Goal: Task Accomplishment & Management: Use online tool/utility

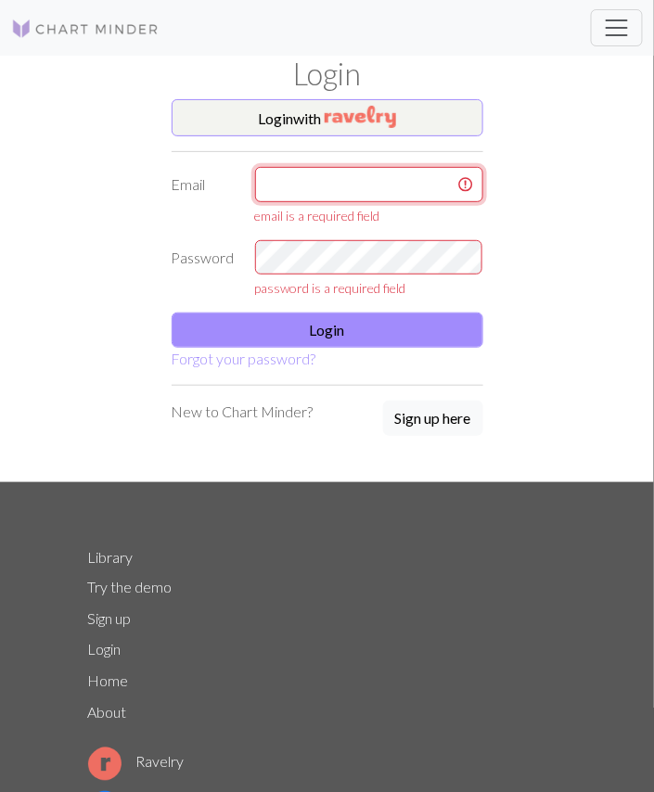
type input "[EMAIL_ADDRESS][DOMAIN_NAME]"
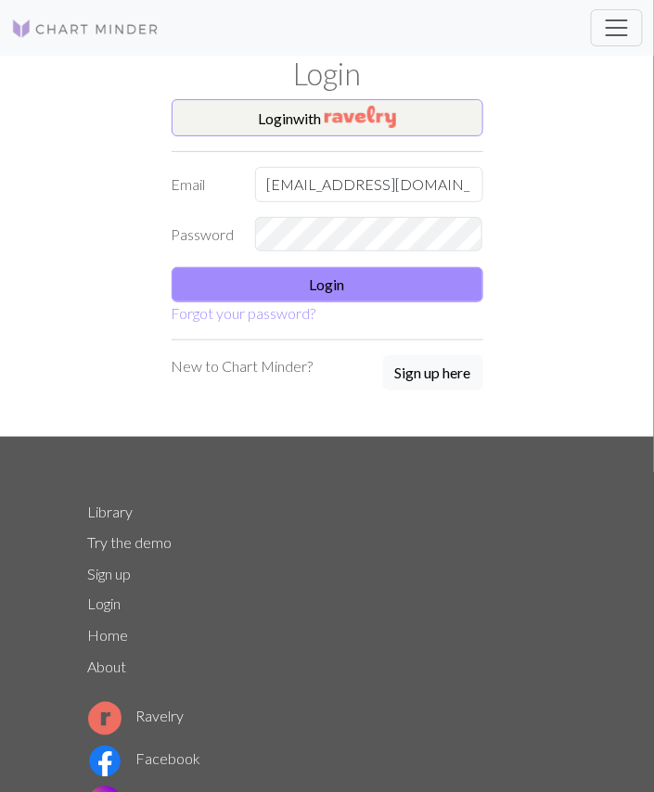
click at [427, 278] on button "Login" at bounding box center [328, 284] width 312 height 35
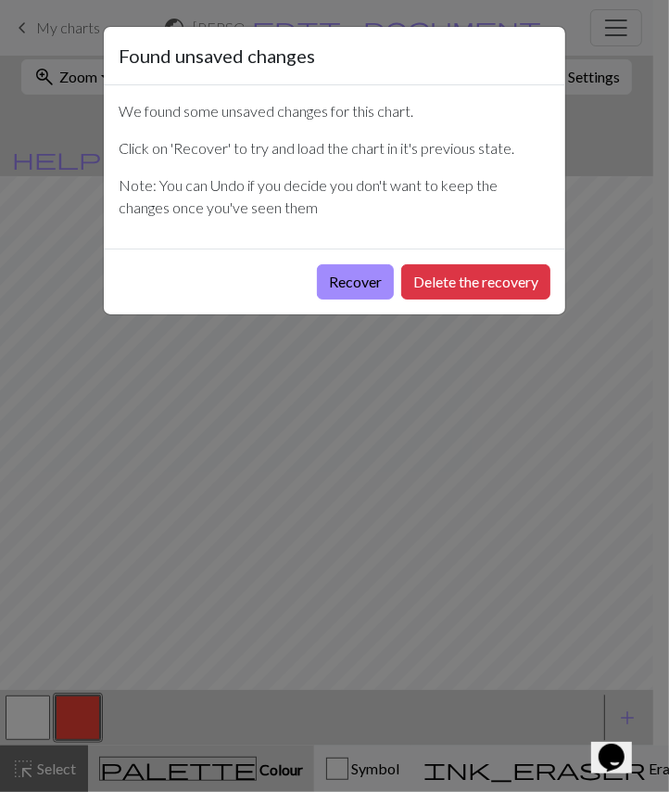
click at [358, 281] on button "Recover" at bounding box center [355, 281] width 77 height 35
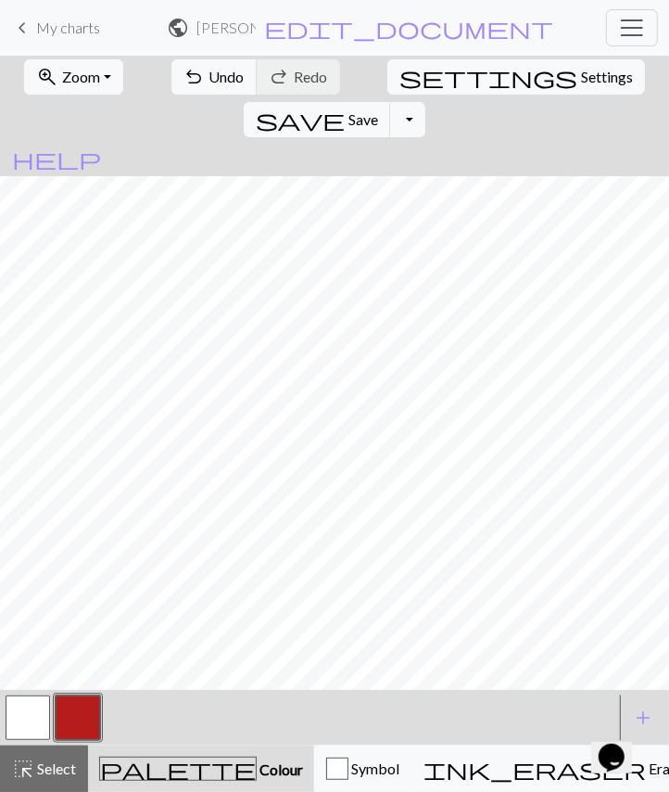
scroll to position [501, 604]
click at [378, 110] on span "Save" at bounding box center [364, 119] width 30 height 18
click at [437, 88] on button "settings Settings" at bounding box center [517, 76] width 258 height 35
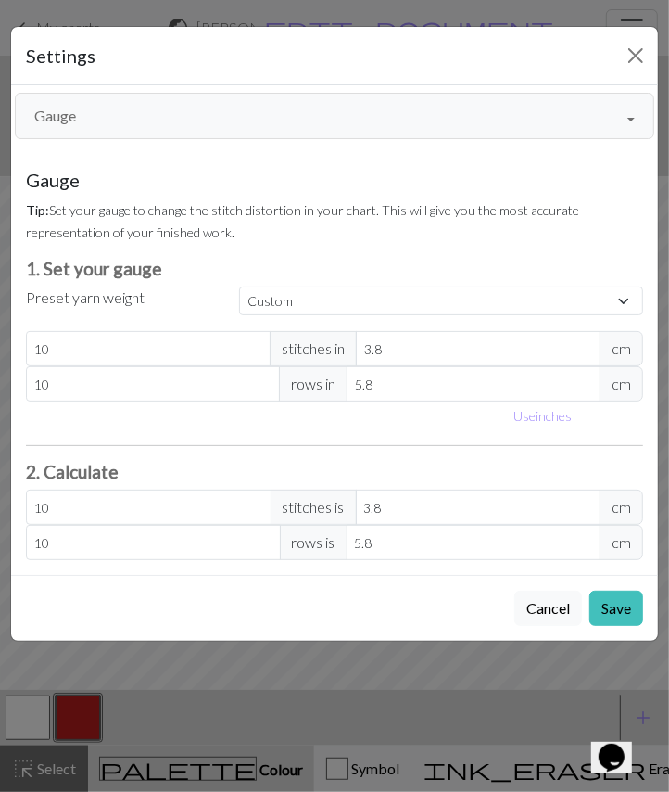
click at [623, 595] on button "Save" at bounding box center [617, 608] width 54 height 35
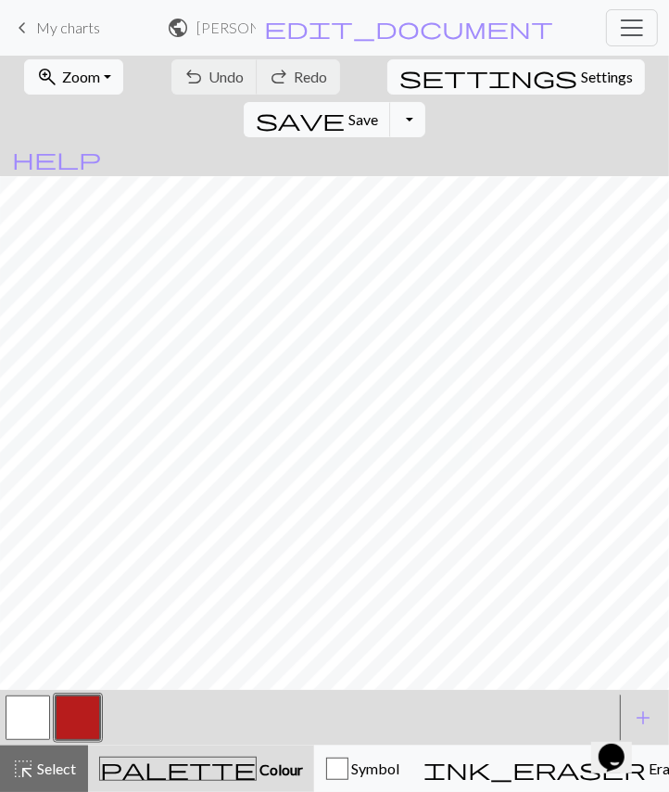
click at [34, 27] on link "keyboard_arrow_left My charts" at bounding box center [55, 28] width 89 height 32
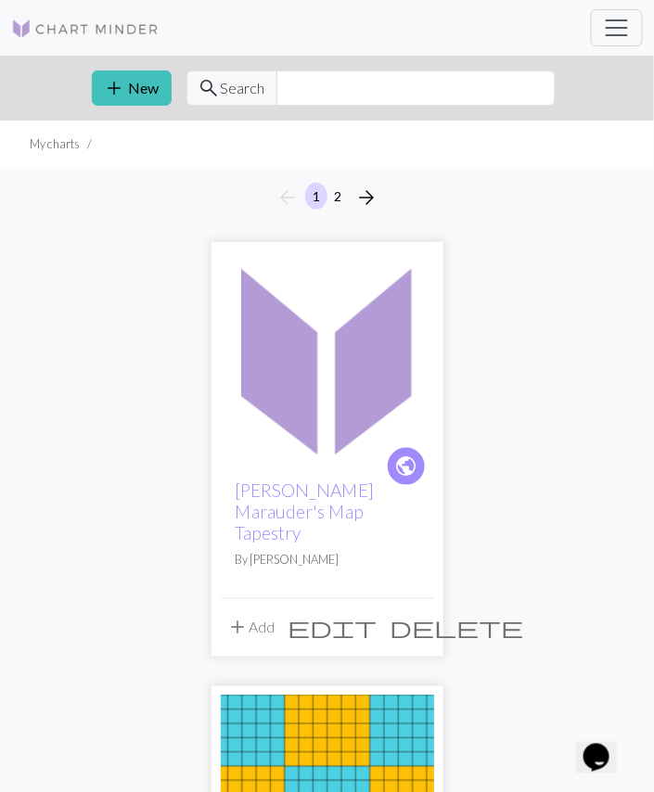
click at [147, 91] on button "add New" at bounding box center [132, 87] width 80 height 35
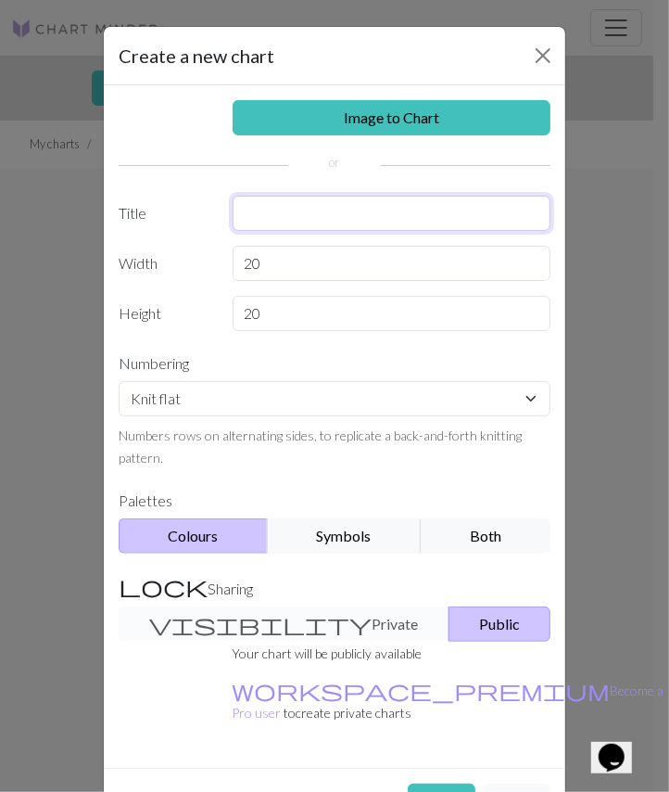
click at [325, 210] on input "text" at bounding box center [392, 213] width 319 height 35
type input "[PERSON_NAME] Tarot Card Crochet Blanket"
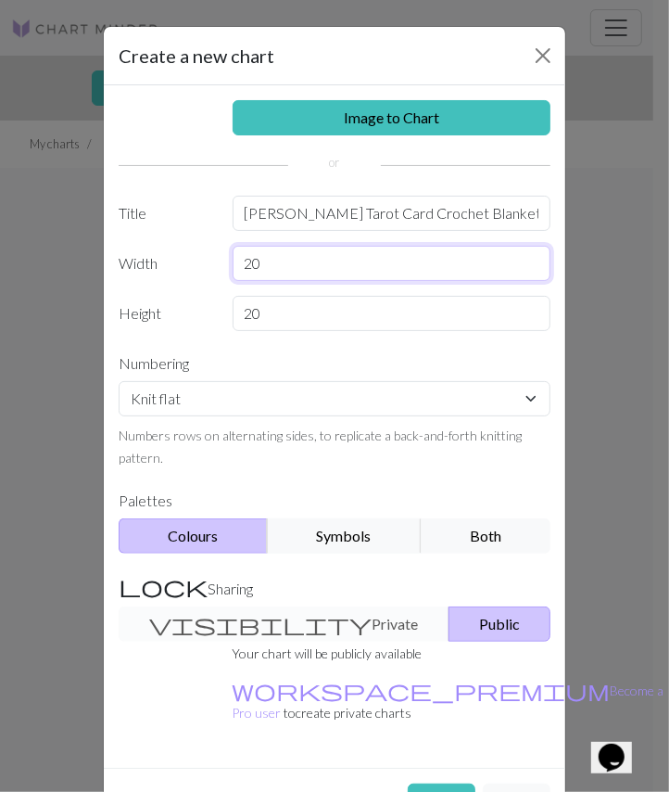
click at [363, 258] on input "20" at bounding box center [392, 263] width 319 height 35
click at [650, 483] on div "Create a new chart Image to Chart Title [PERSON_NAME] Tarot Card Crochet Blanke…" at bounding box center [334, 396] width 669 height 792
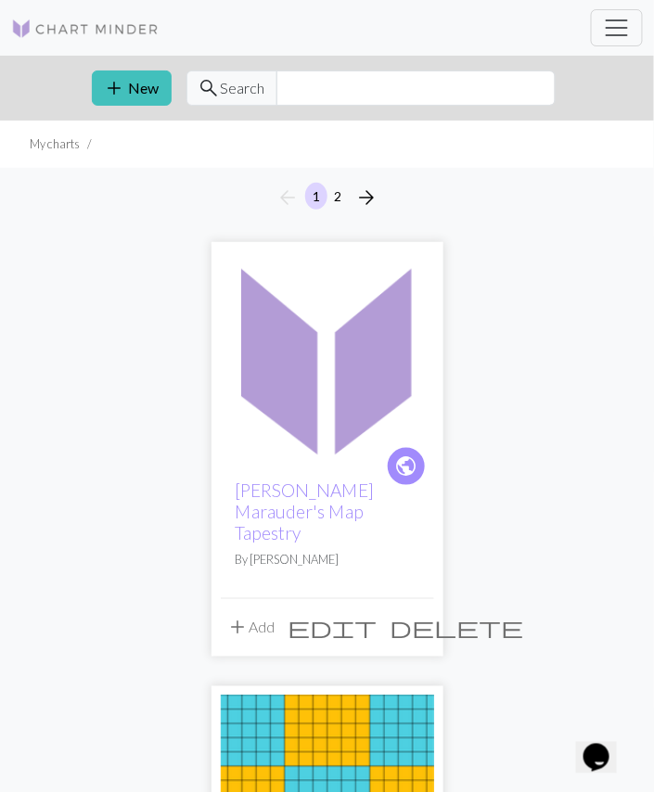
click at [148, 94] on button "add New" at bounding box center [132, 87] width 80 height 35
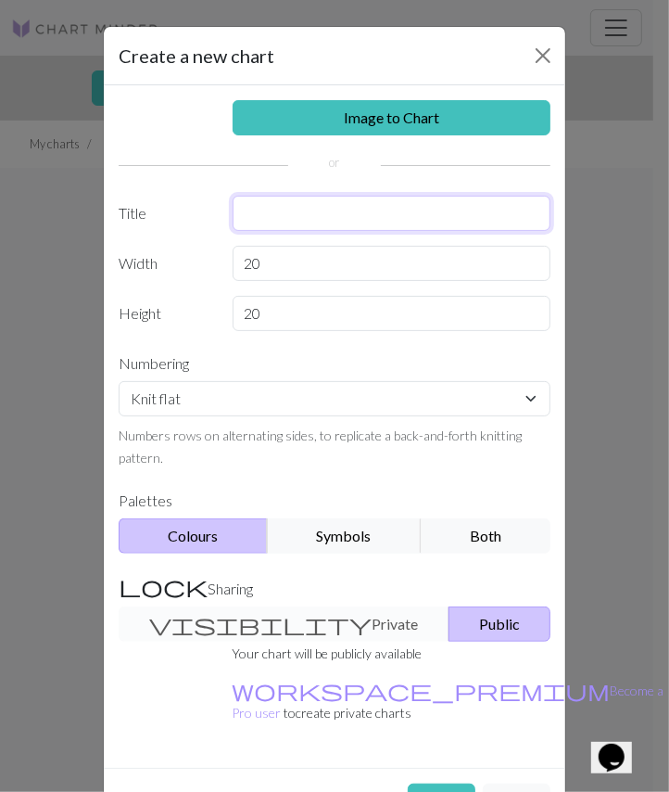
click at [349, 213] on input "text" at bounding box center [392, 213] width 319 height 35
click at [380, 207] on input "text" at bounding box center [392, 213] width 319 height 35
type input "[PERSON_NAME] Tarot Card Crochet Blanket"
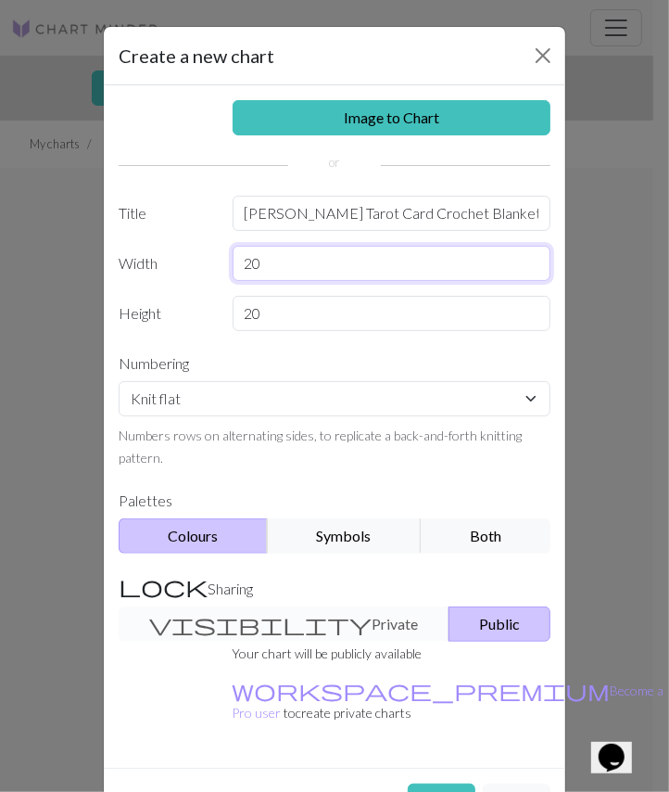
click at [390, 269] on input "20" at bounding box center [392, 263] width 319 height 35
type input "2"
type input "142"
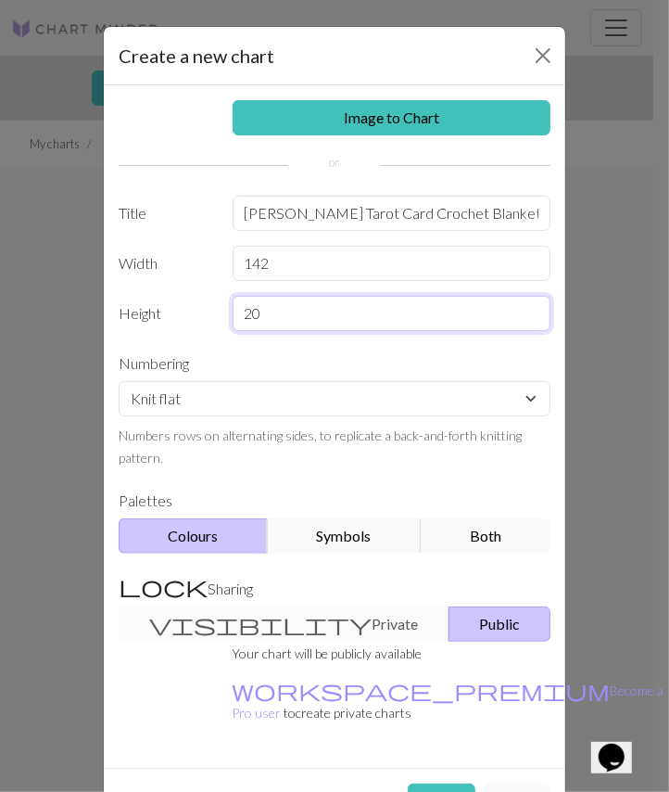
click at [271, 312] on input "20" at bounding box center [392, 313] width 319 height 35
type input "2"
type input "196"
click at [174, 327] on label "Height" at bounding box center [165, 313] width 114 height 35
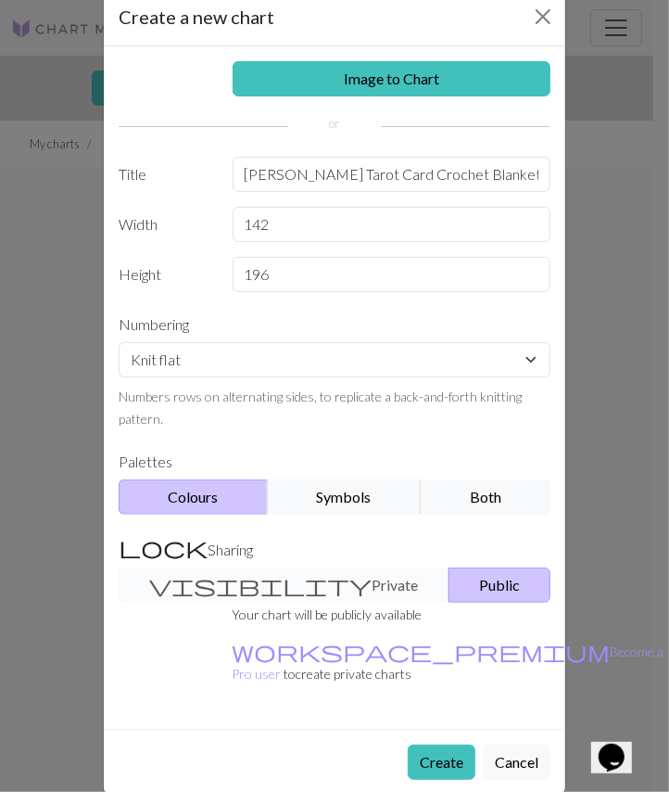
scroll to position [38, 0]
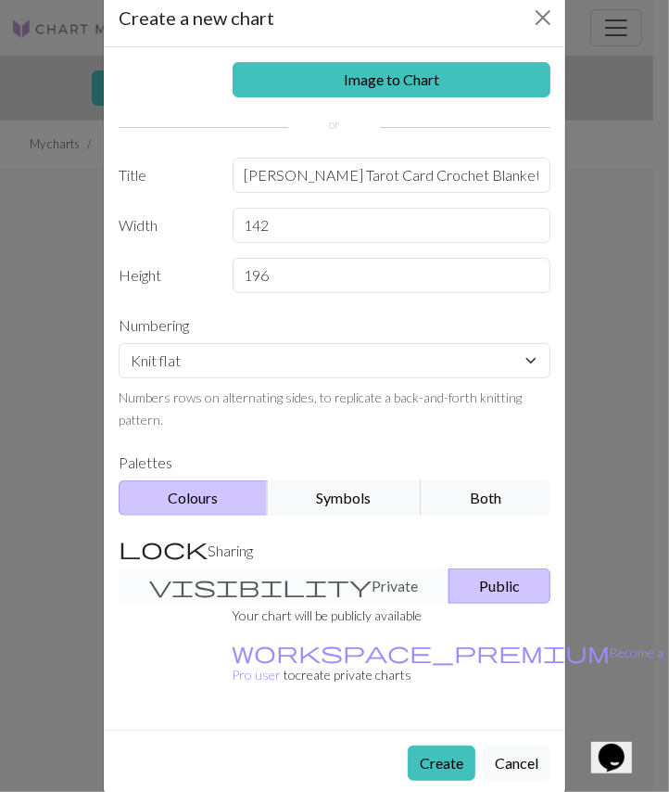
click at [433, 746] on button "Create" at bounding box center [442, 763] width 68 height 35
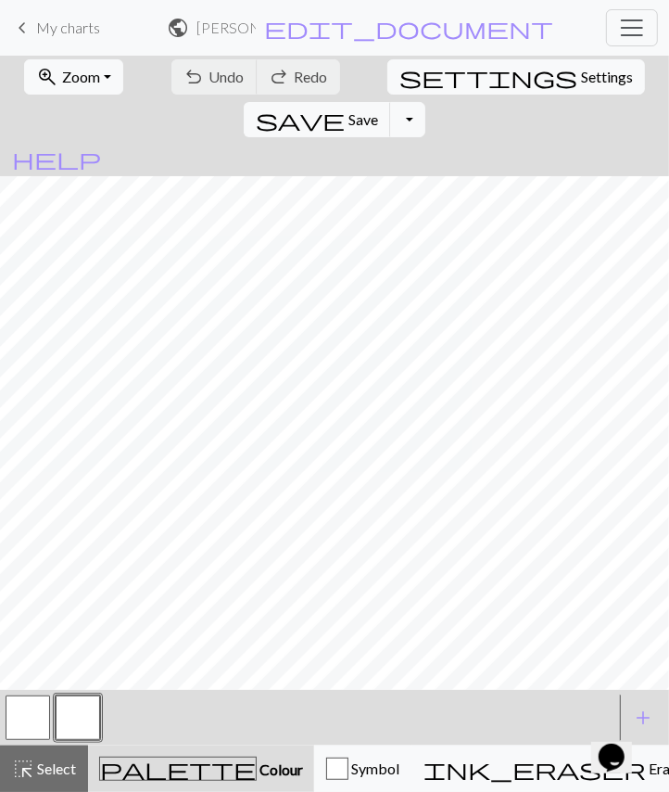
click at [581, 76] on span "Settings" at bounding box center [607, 77] width 52 height 22
select select "aran"
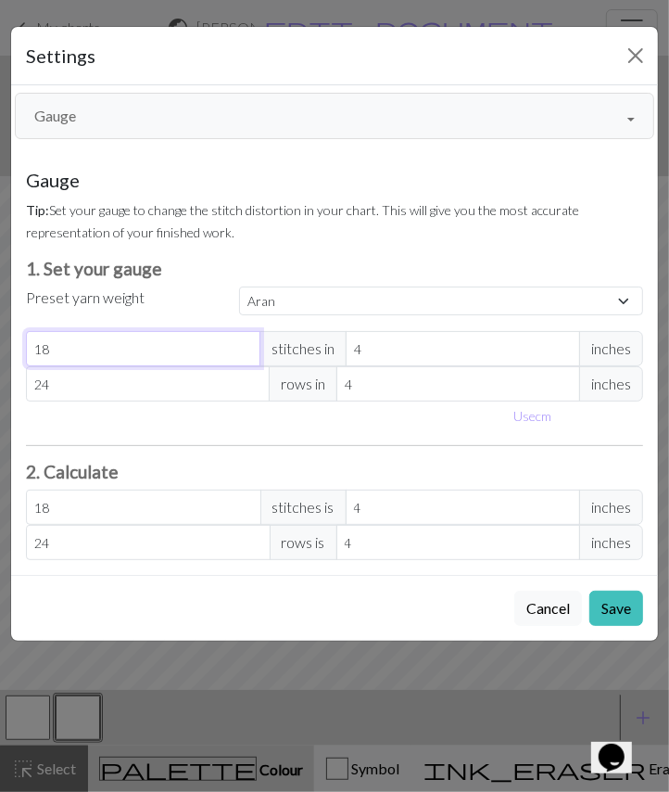
click at [183, 346] on input "18" at bounding box center [143, 348] width 235 height 35
type input "1"
select select "custom"
type input "1"
type input "10"
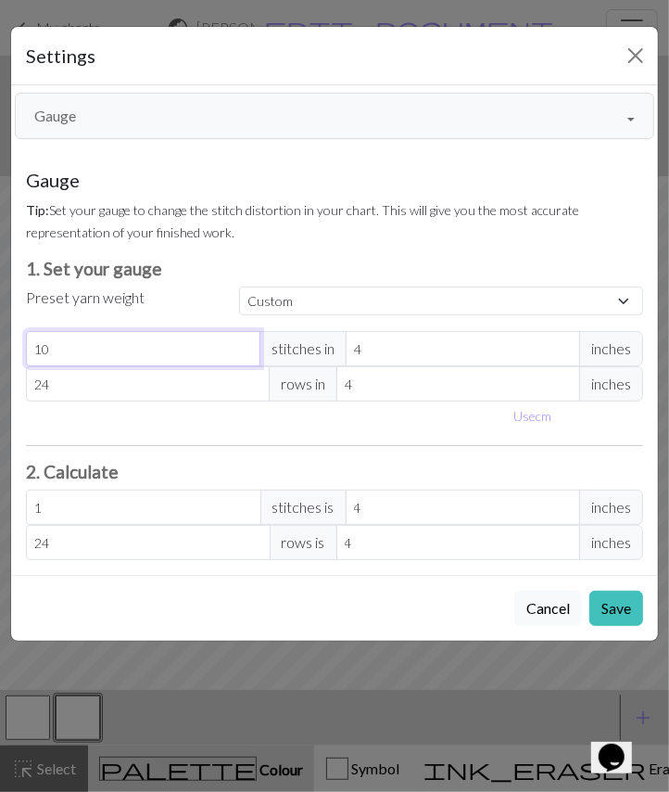
type input "10"
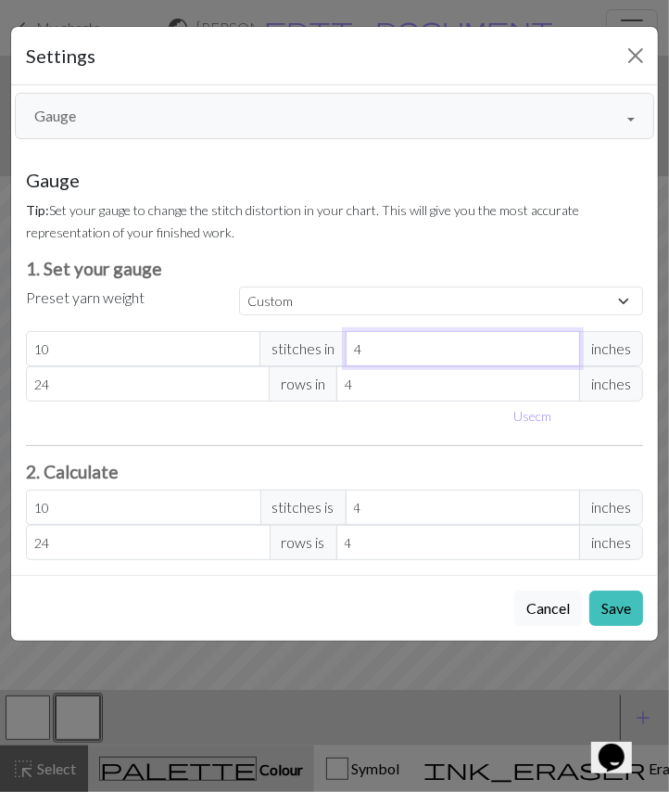
click at [421, 348] on input "4" at bounding box center [463, 348] width 235 height 35
type input "3"
type input "13.33"
type input "3.8"
type input "10.53"
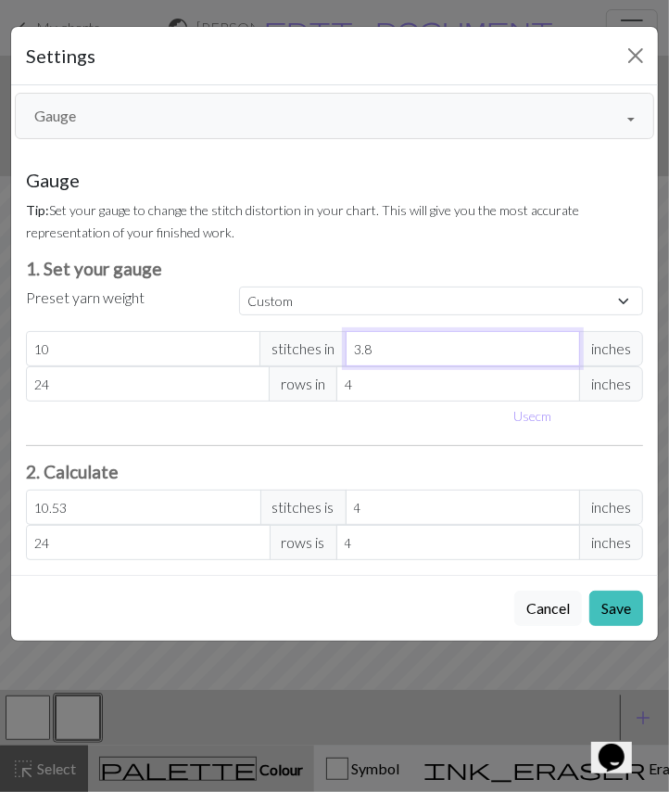
type input "3.8"
click at [423, 388] on input "4" at bounding box center [459, 383] width 244 height 35
type input "5"
type input "19.2"
type input "5.8"
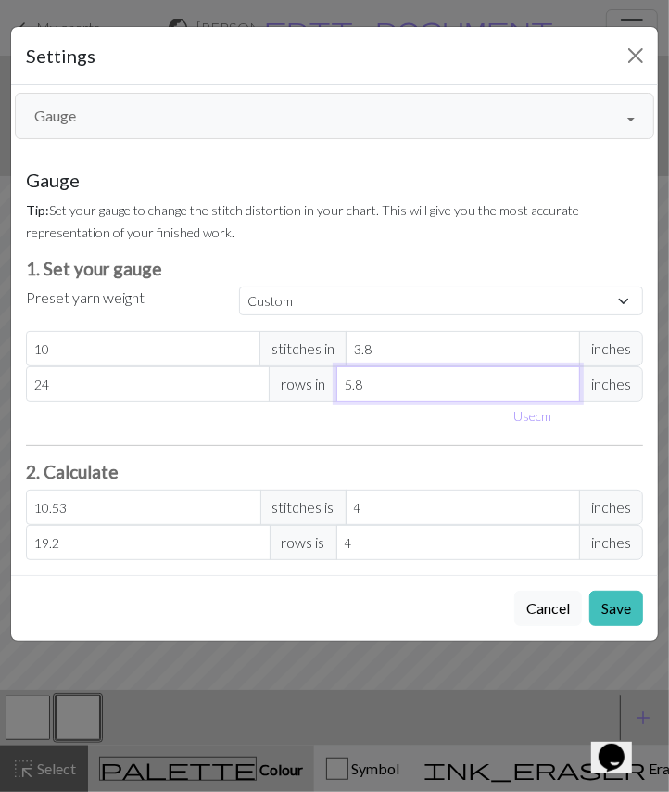
type input "16.55"
type input "5.8"
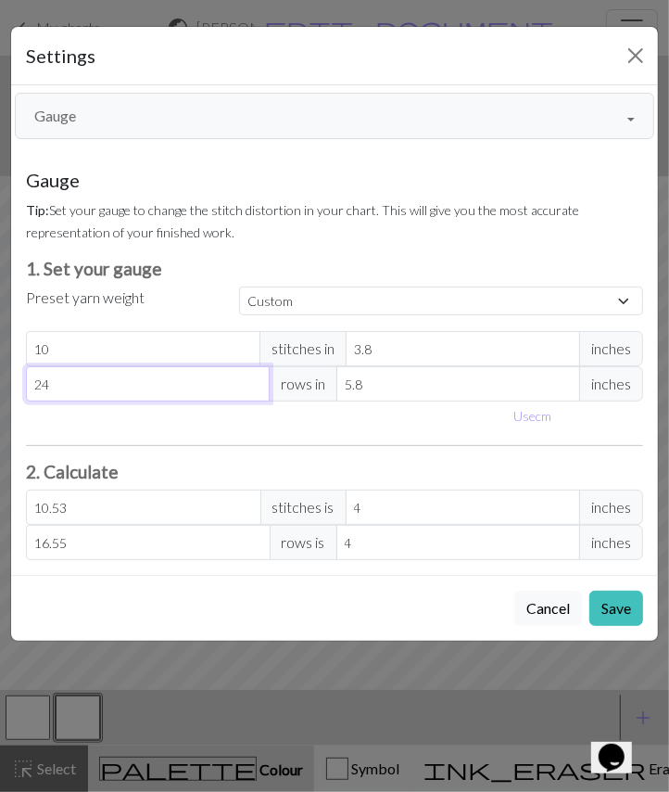
click at [166, 386] on input "24" at bounding box center [148, 383] width 244 height 35
type input "2"
type input "1.38"
type input "0"
type input "1"
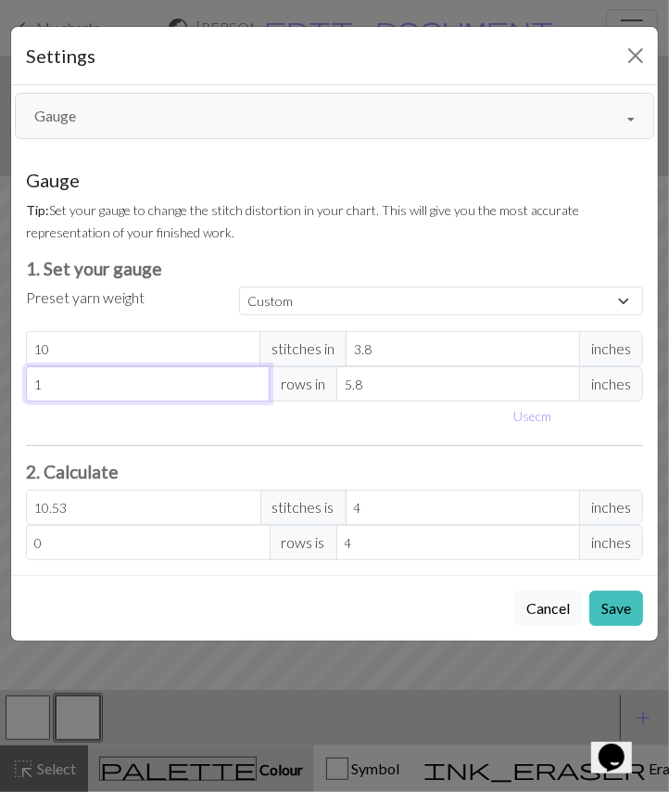
type input "0.69"
type input "10"
type input "6.9"
type input "10"
click at [410, 229] on p "Tip: Set your gauge to change the stitch distortion in your chart. This will gi…" at bounding box center [335, 220] width 618 height 45
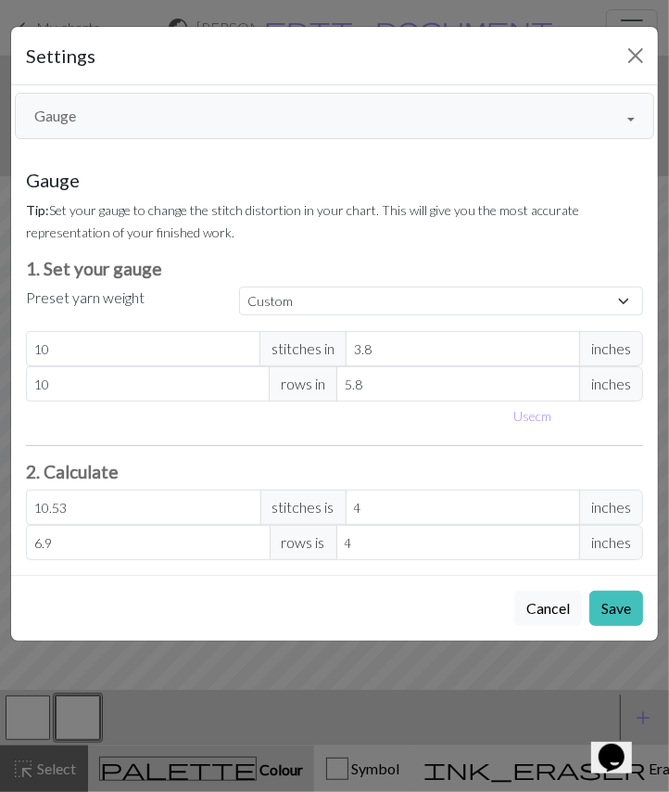
click at [621, 595] on button "Save" at bounding box center [617, 608] width 54 height 35
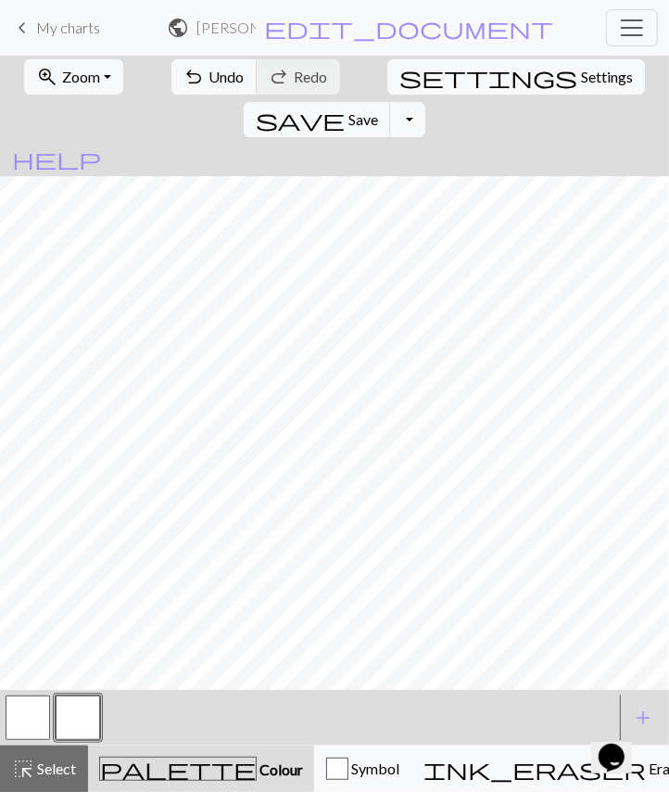
click at [76, 720] on button "button" at bounding box center [78, 717] width 45 height 45
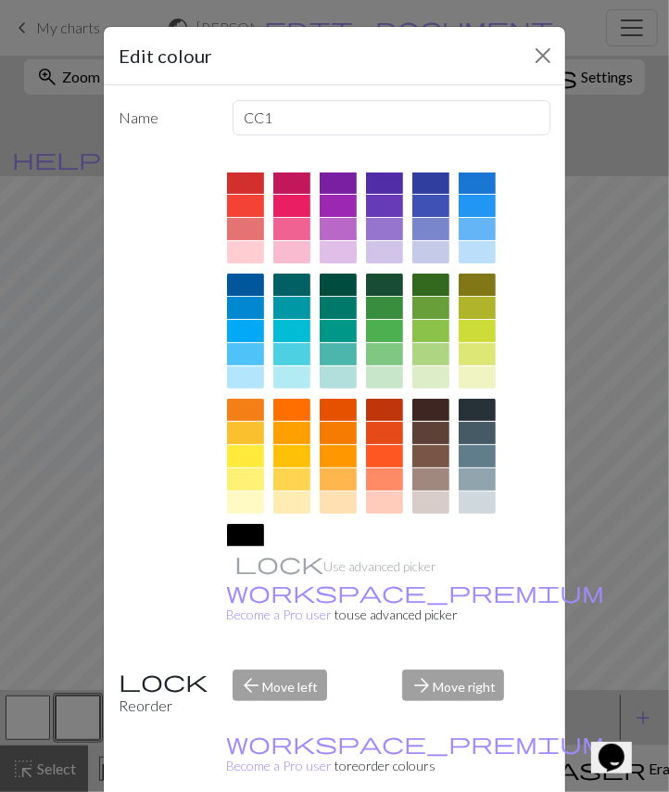
scroll to position [77, 0]
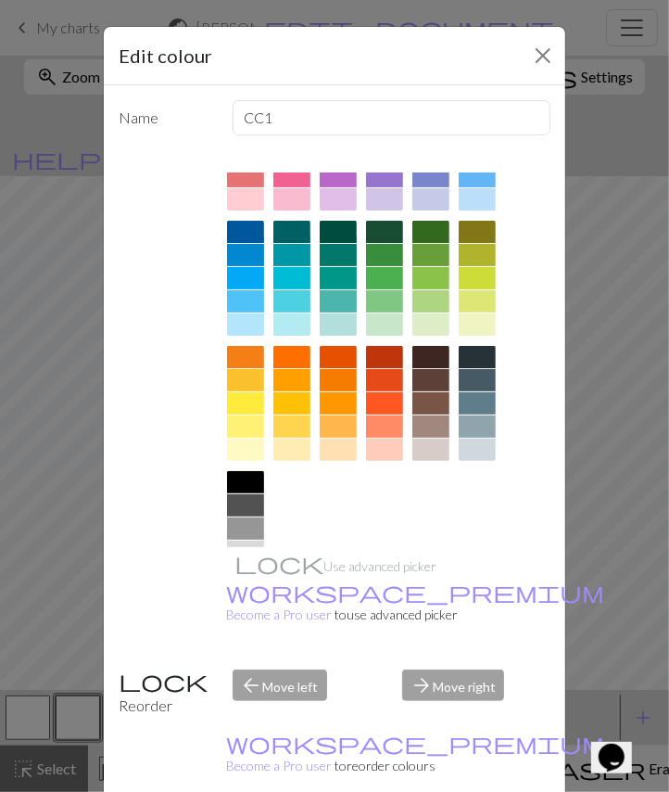
click at [236, 483] on div at bounding box center [245, 482] width 37 height 22
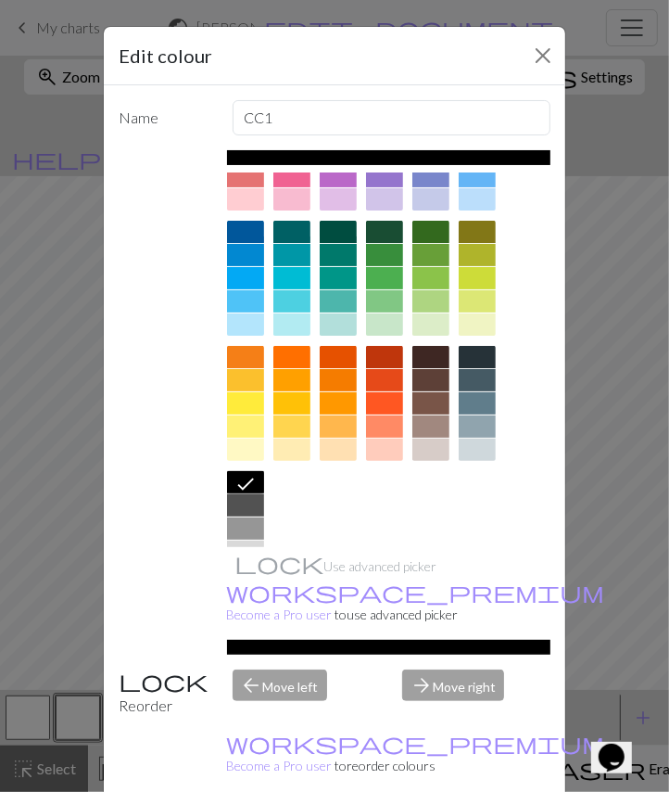
click at [234, 504] on div at bounding box center [245, 505] width 37 height 22
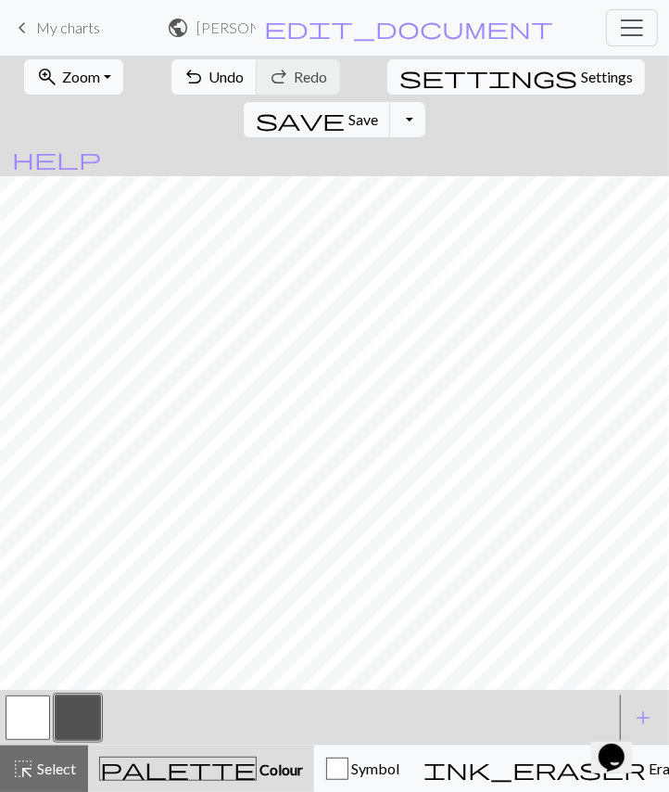
click at [26, 715] on button "button" at bounding box center [28, 717] width 45 height 45
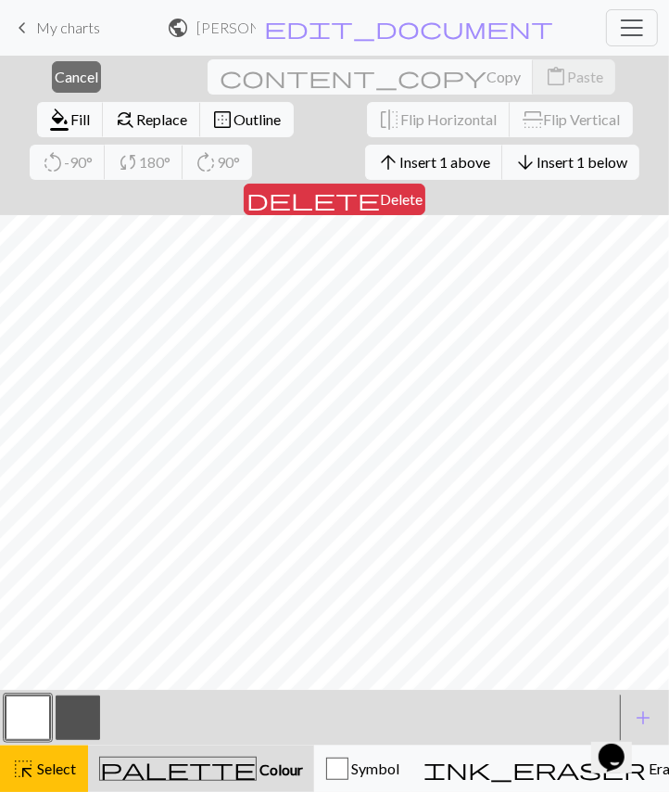
click at [22, 701] on button "button" at bounding box center [28, 717] width 45 height 45
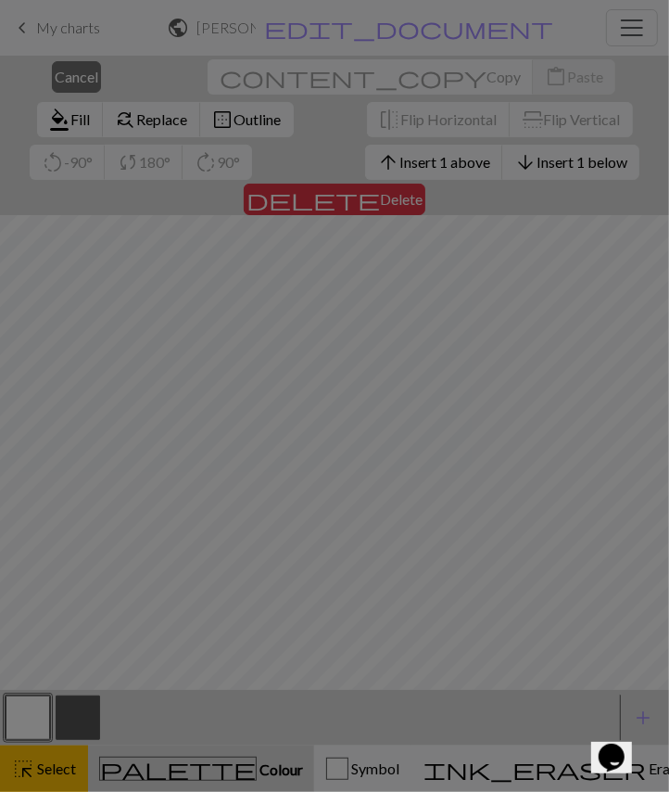
click at [44, 774] on div "Edit colour Name MC Use advanced picker workspace_premium Become a Pro user to …" at bounding box center [334, 396] width 669 height 792
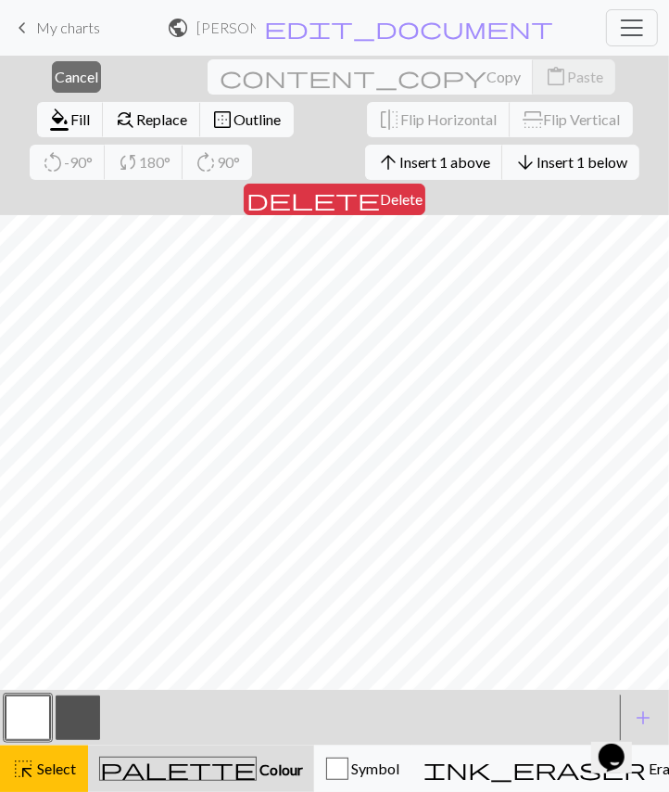
click at [45, 771] on span "Select" at bounding box center [55, 768] width 42 height 18
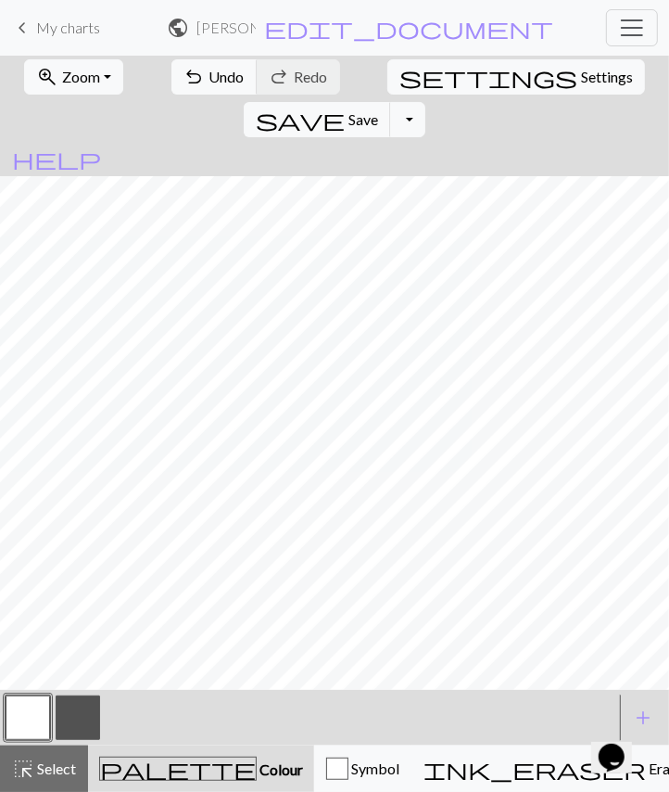
click at [93, 702] on button "button" at bounding box center [78, 717] width 45 height 45
click at [23, 710] on button "button" at bounding box center [28, 717] width 45 height 45
click at [77, 726] on button "button" at bounding box center [78, 717] width 45 height 45
click at [40, 714] on button "button" at bounding box center [28, 717] width 45 height 45
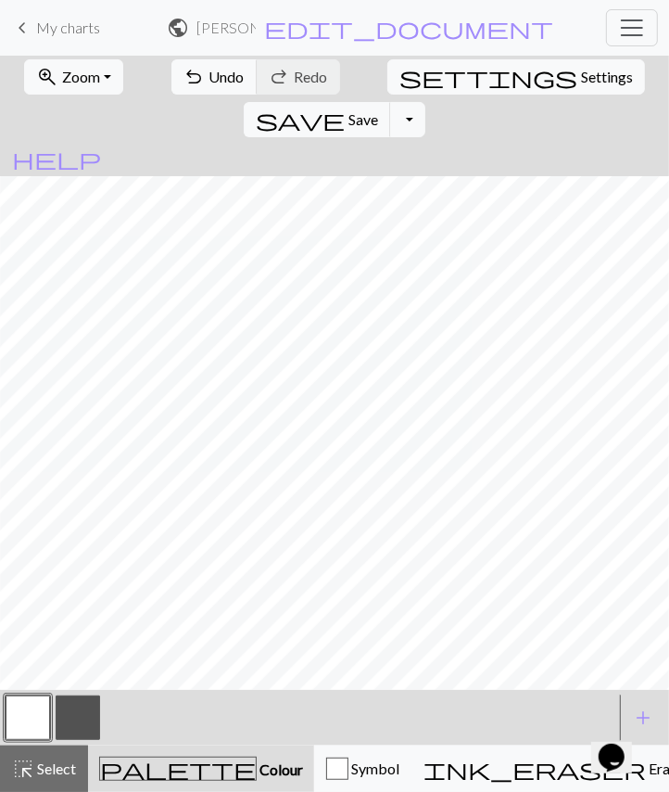
click at [77, 719] on button "button" at bounding box center [78, 717] width 45 height 45
click at [30, 714] on button "button" at bounding box center [28, 717] width 45 height 45
click at [90, 713] on button "button" at bounding box center [78, 717] width 45 height 45
click at [210, 81] on span "Undo" at bounding box center [227, 77] width 35 height 18
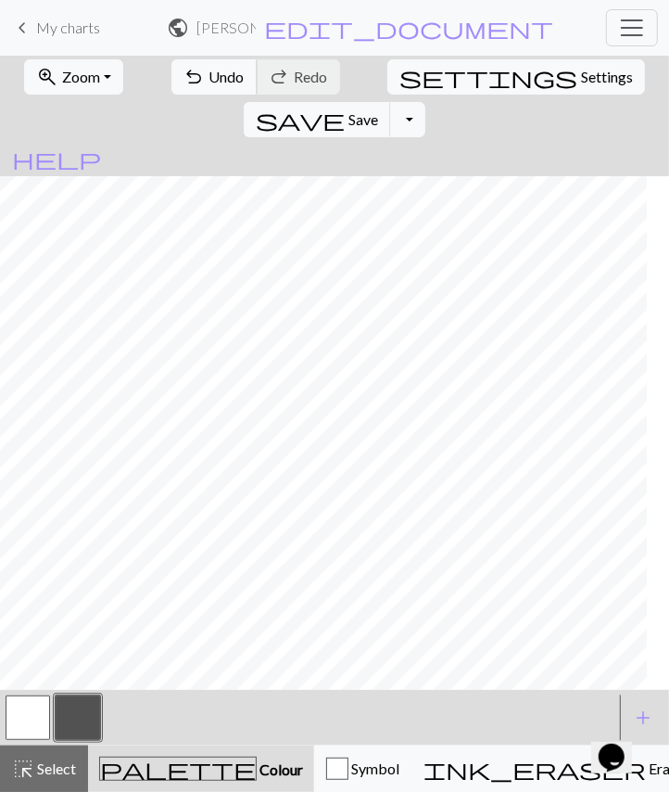
scroll to position [0, 0]
click at [210, 81] on span "Undo" at bounding box center [227, 77] width 35 height 18
click at [76, 79] on span "Zoom" at bounding box center [81, 77] width 38 height 18
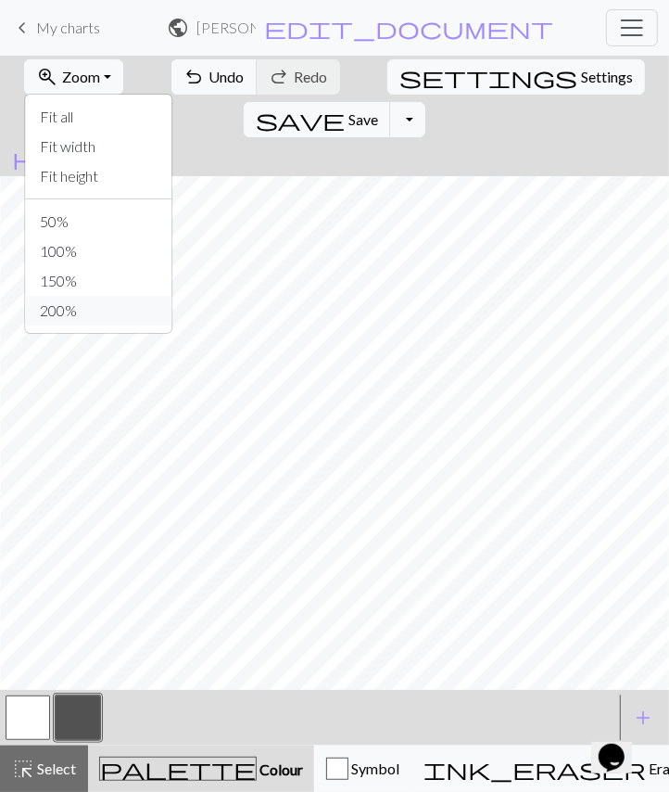
click at [72, 309] on button "200%" at bounding box center [98, 311] width 147 height 30
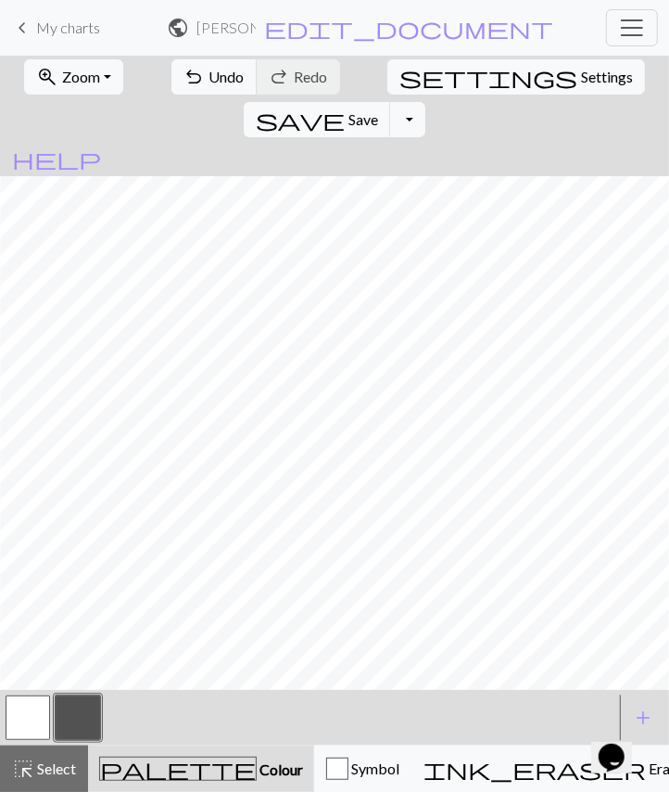
click at [52, 73] on button "zoom_in Zoom Zoom" at bounding box center [73, 76] width 99 height 35
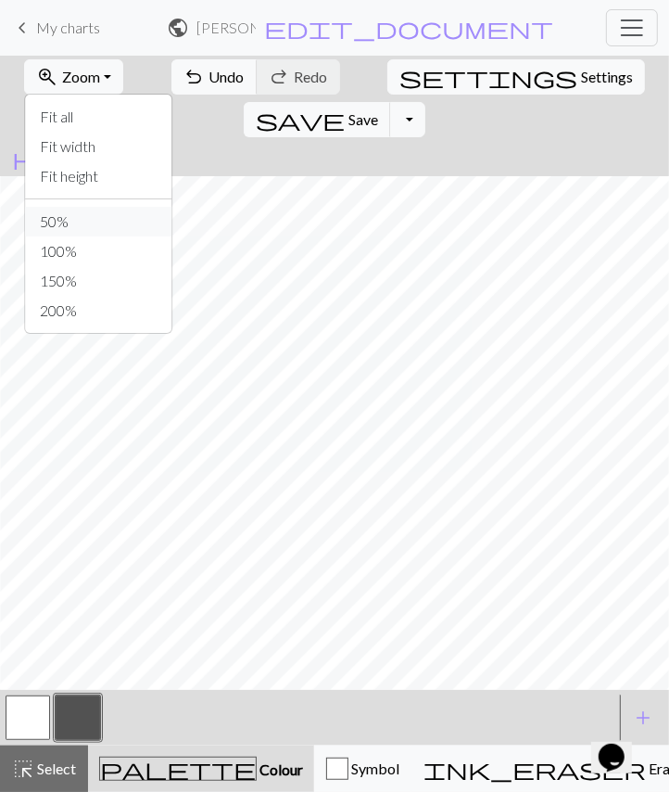
click at [76, 218] on button "50%" at bounding box center [98, 222] width 147 height 30
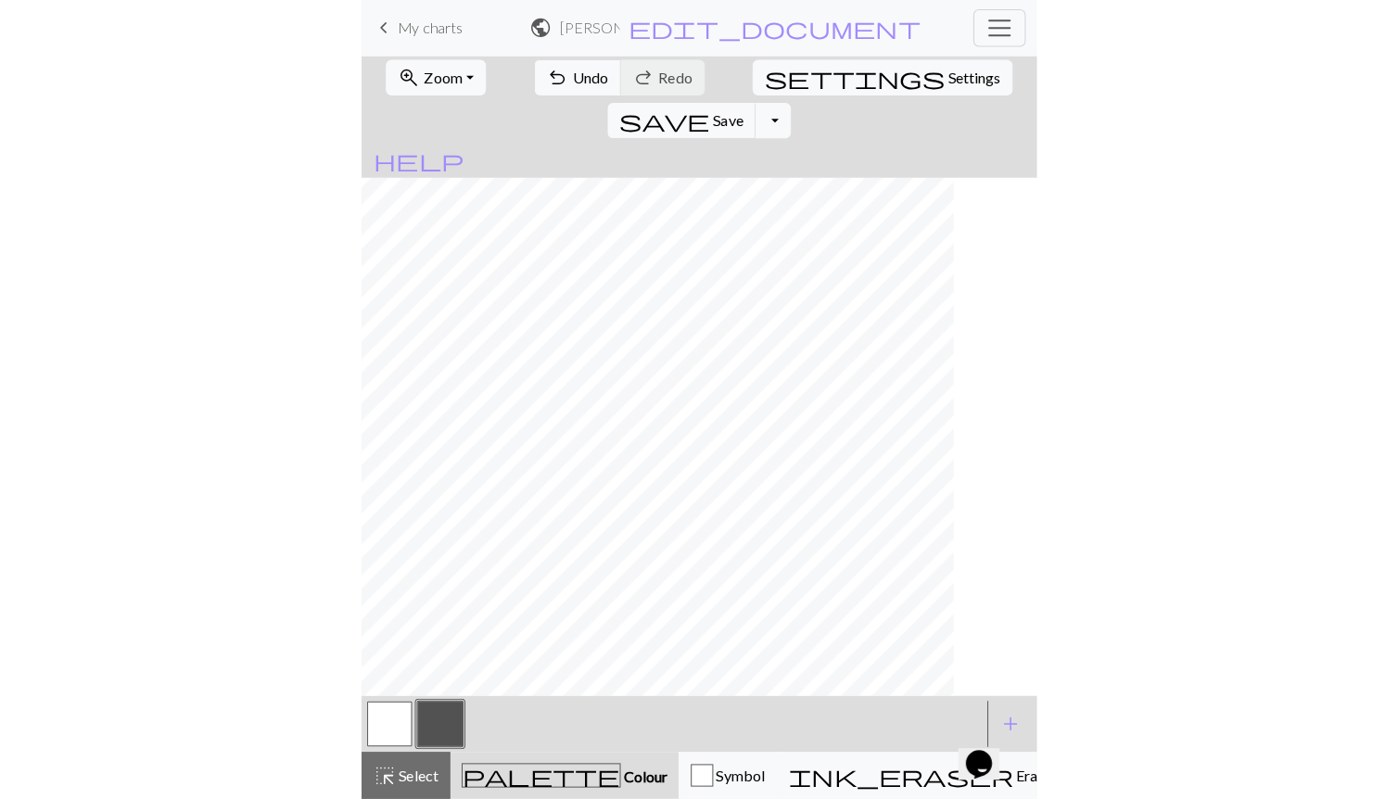
scroll to position [0, 0]
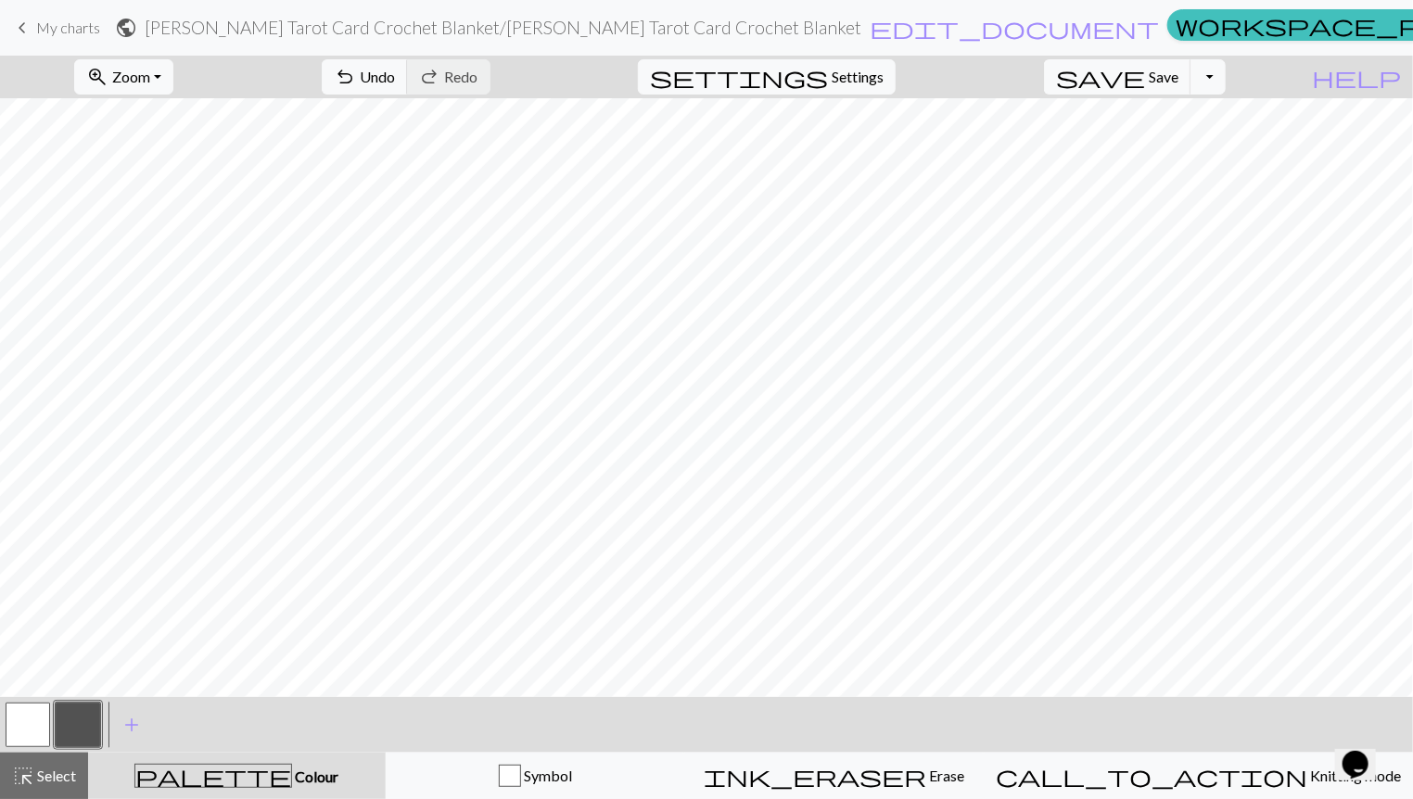
click at [653, 74] on div "zoom_in Zoom Zoom Fit all Fit width Fit height 50% 100% 150% 200% undo Undo Und…" at bounding box center [650, 77] width 1300 height 43
click at [66, 33] on span "My charts" at bounding box center [68, 28] width 64 height 18
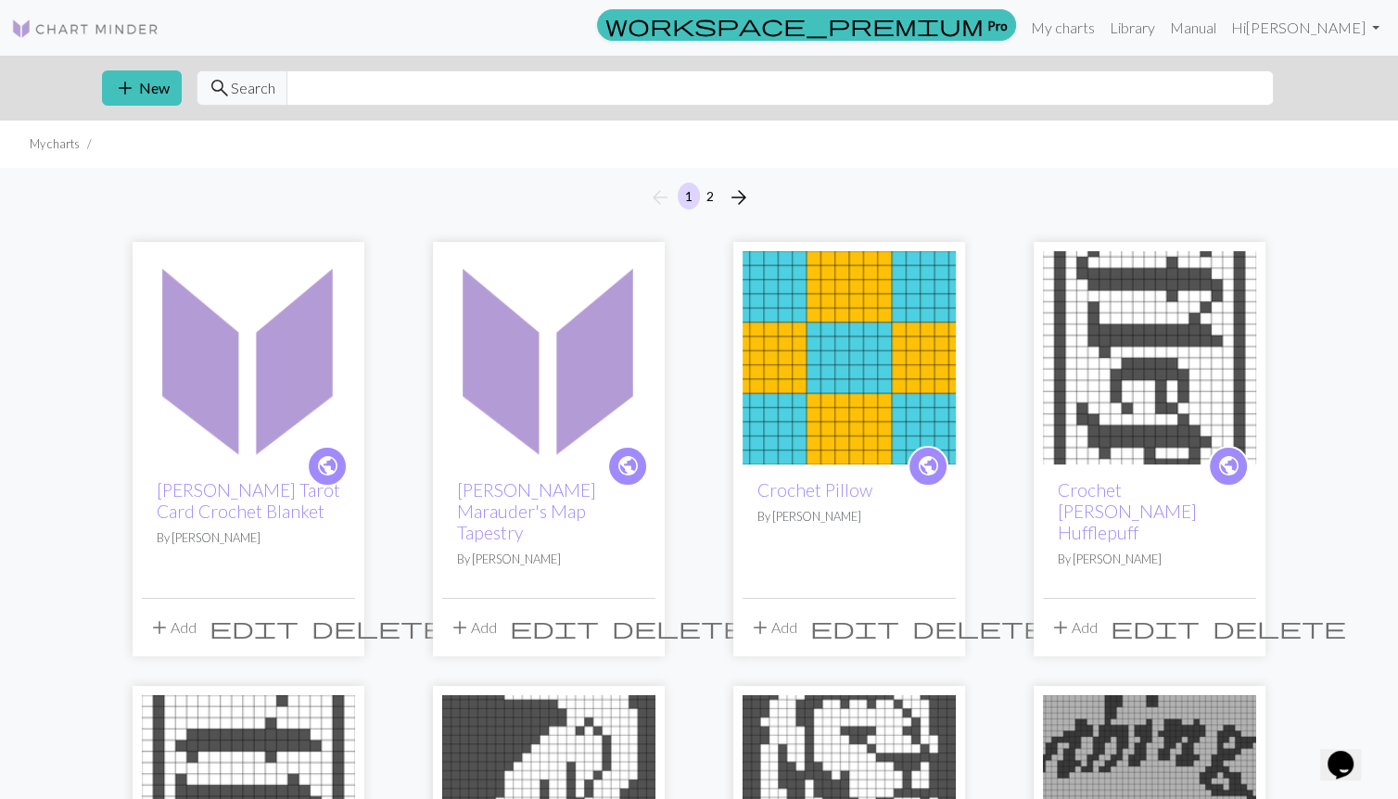
click at [344, 630] on span "delete" at bounding box center [379, 628] width 134 height 26
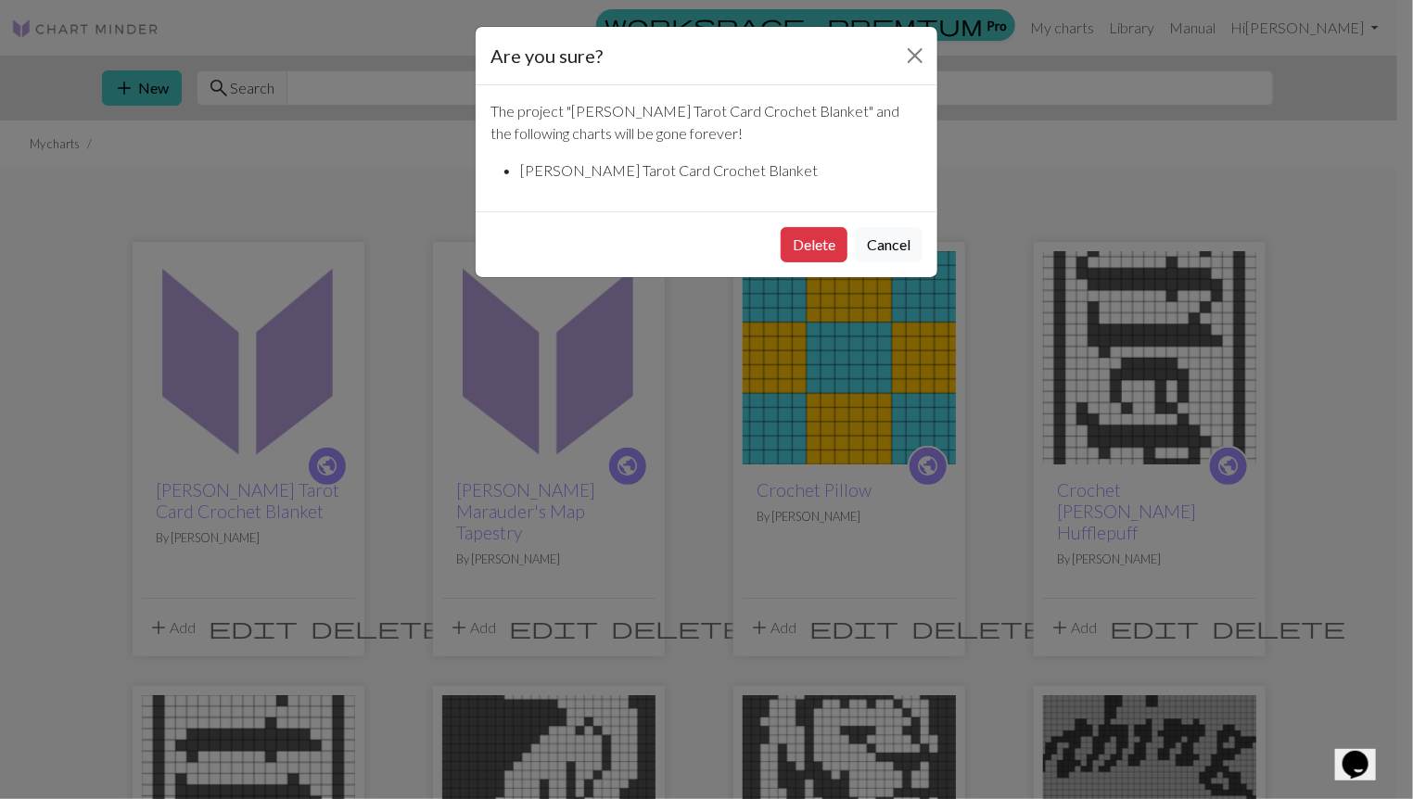
click at [653, 236] on button "Delete" at bounding box center [814, 244] width 67 height 35
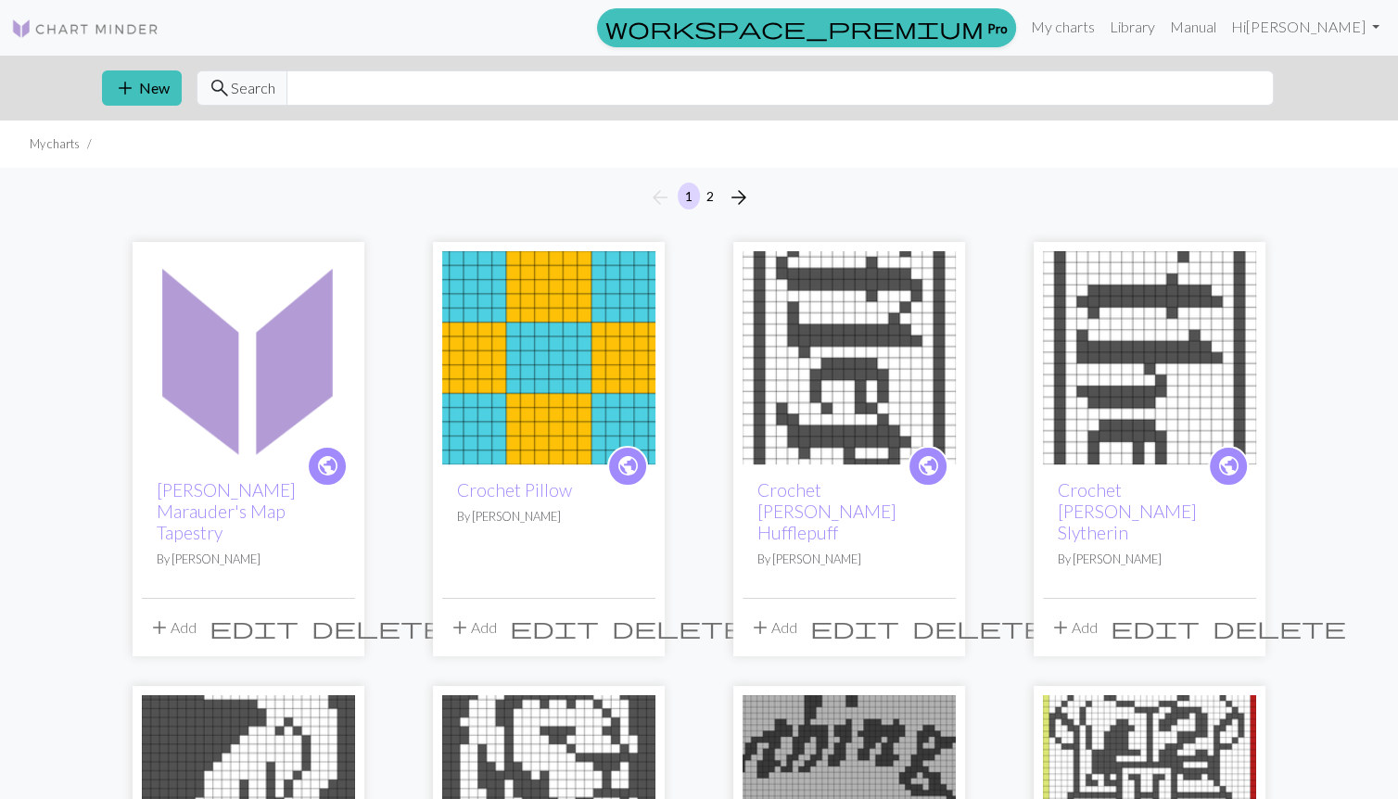
click at [643, 626] on span "delete" at bounding box center [679, 628] width 134 height 26
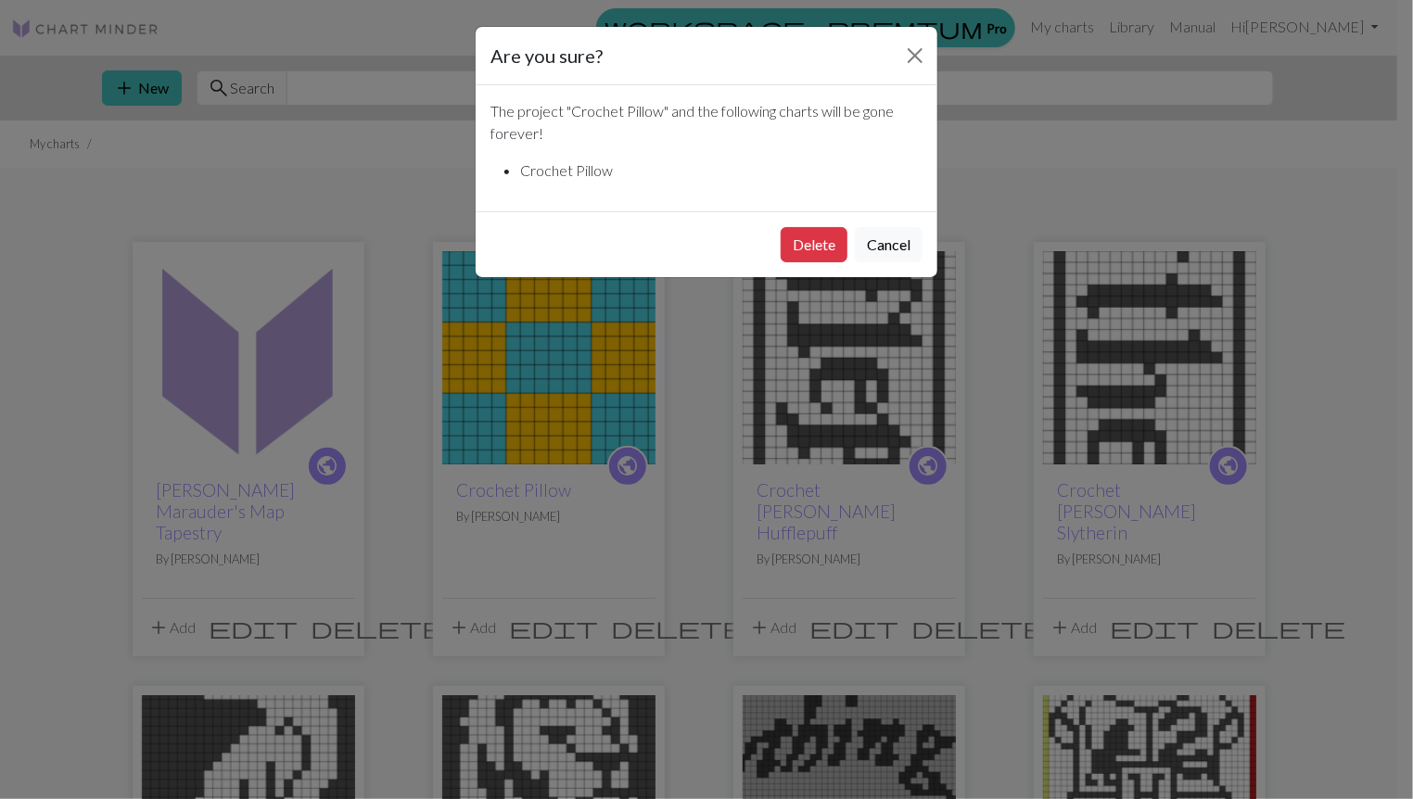
click at [808, 244] on button "Delete" at bounding box center [814, 244] width 67 height 35
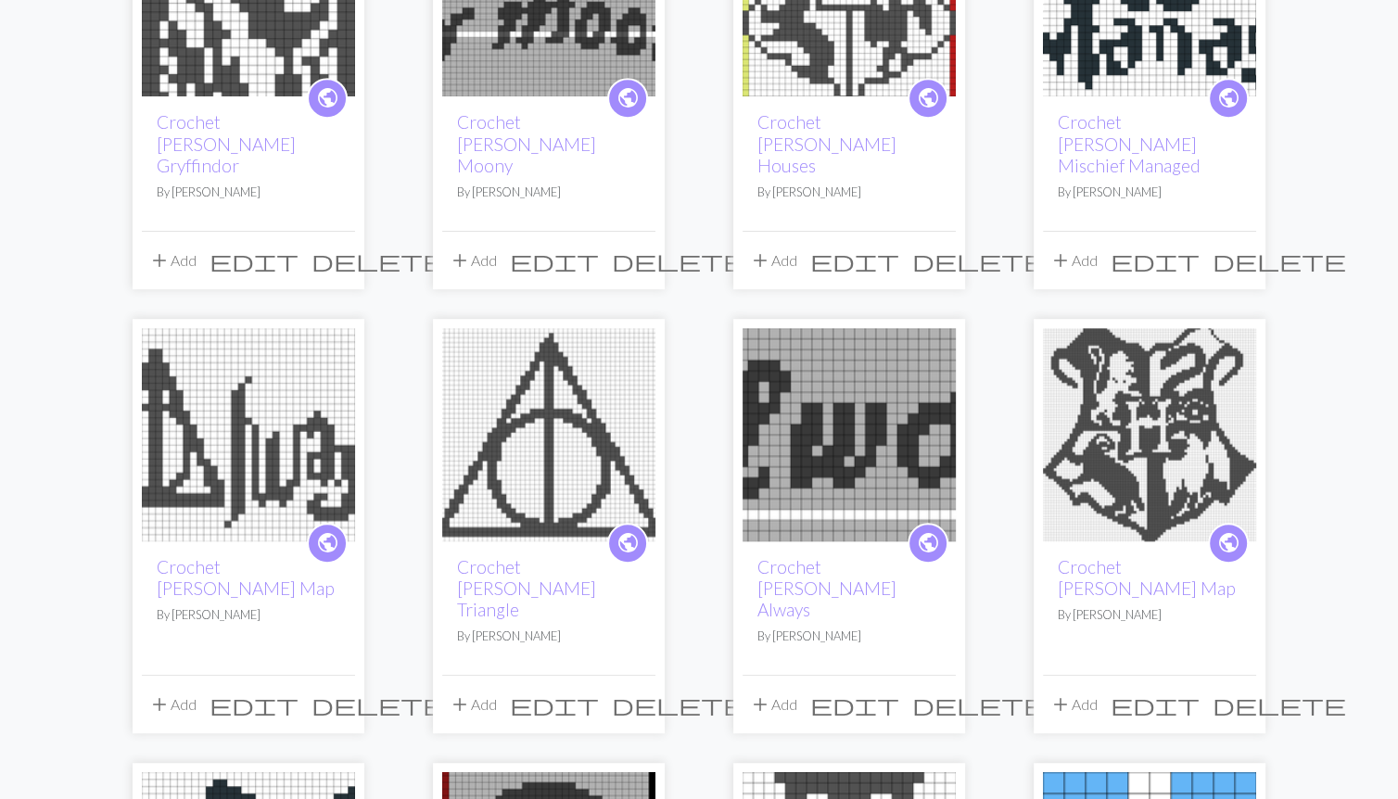
scroll to position [813, 0]
click at [1151, 409] on img at bounding box center [1149, 433] width 213 height 213
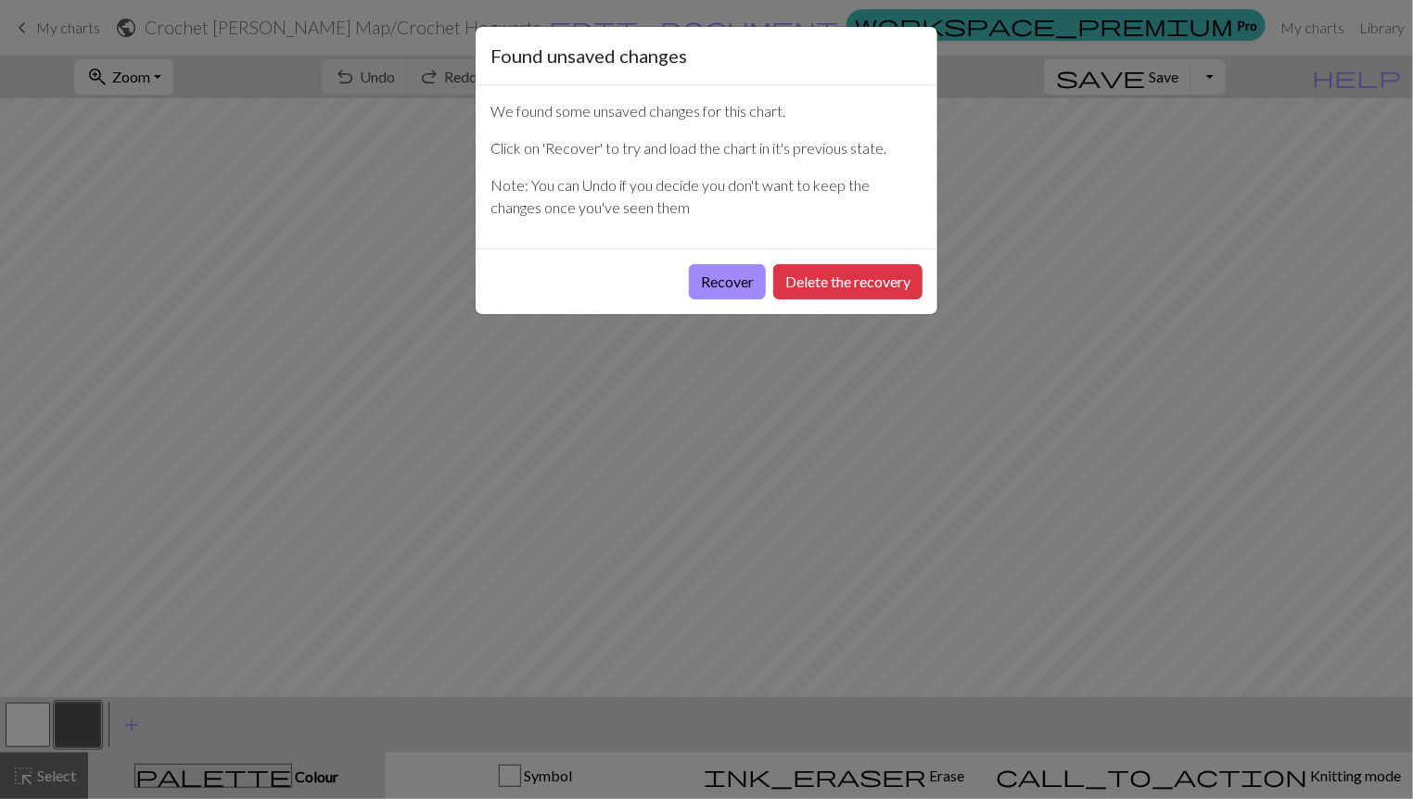
click at [709, 278] on button "Recover" at bounding box center [727, 281] width 77 height 35
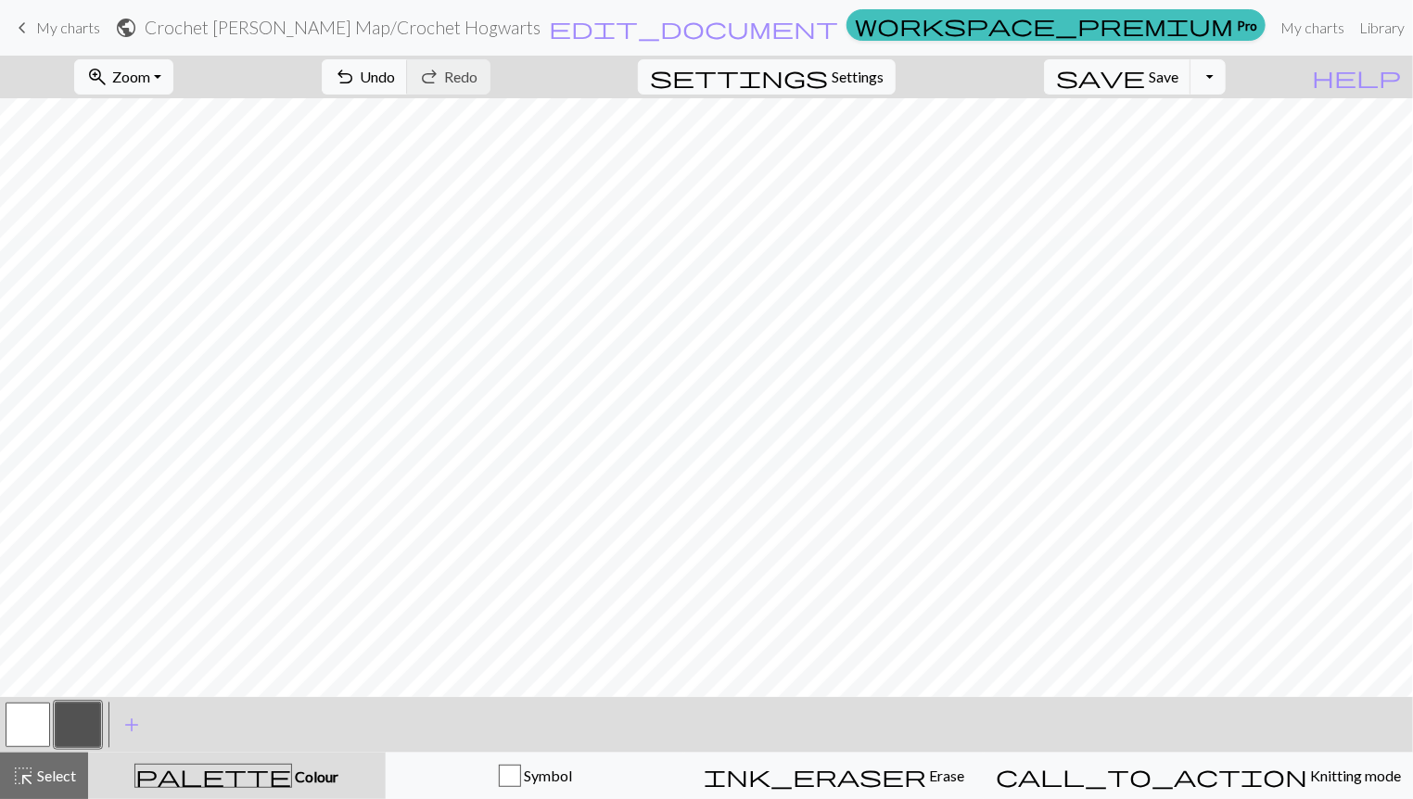
click at [173, 84] on button "zoom_in Zoom Zoom" at bounding box center [123, 76] width 99 height 35
click at [171, 213] on button "50%" at bounding box center [148, 222] width 147 height 30
click at [395, 72] on span "Undo" at bounding box center [377, 77] width 35 height 18
click at [478, 70] on span "Redo" at bounding box center [461, 77] width 33 height 18
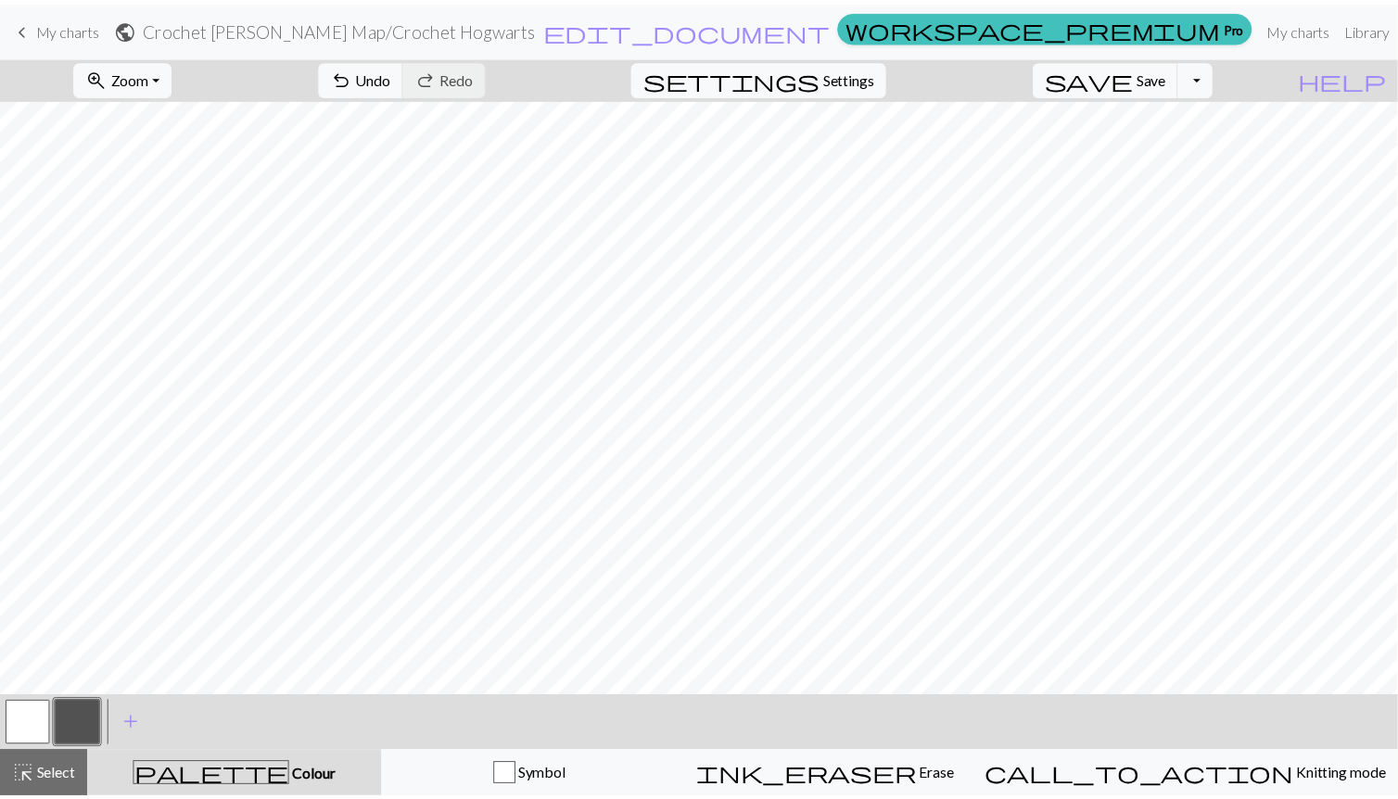
scroll to position [0, 0]
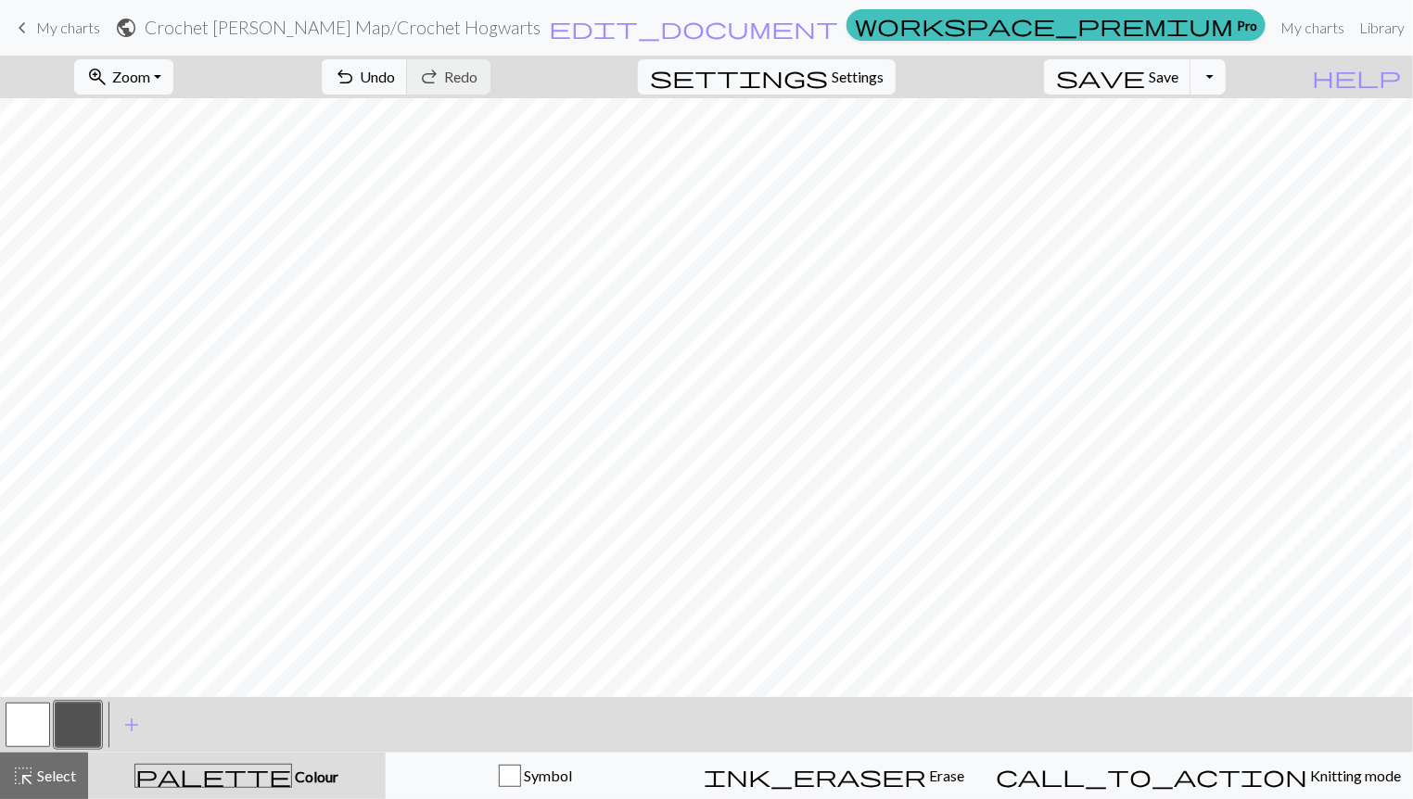
click at [345, 72] on div "zoom_in Zoom Zoom Fit all Fit width Fit height 50% 100% 150% 200% undo Undo Und…" at bounding box center [650, 77] width 1300 height 43
click at [62, 23] on span "My charts" at bounding box center [68, 28] width 64 height 18
click at [1145, 71] on span "save" at bounding box center [1100, 77] width 89 height 26
click at [45, 28] on div "Chart saved" at bounding box center [706, 36] width 1413 height 73
click at [57, 31] on span "My charts" at bounding box center [68, 28] width 64 height 18
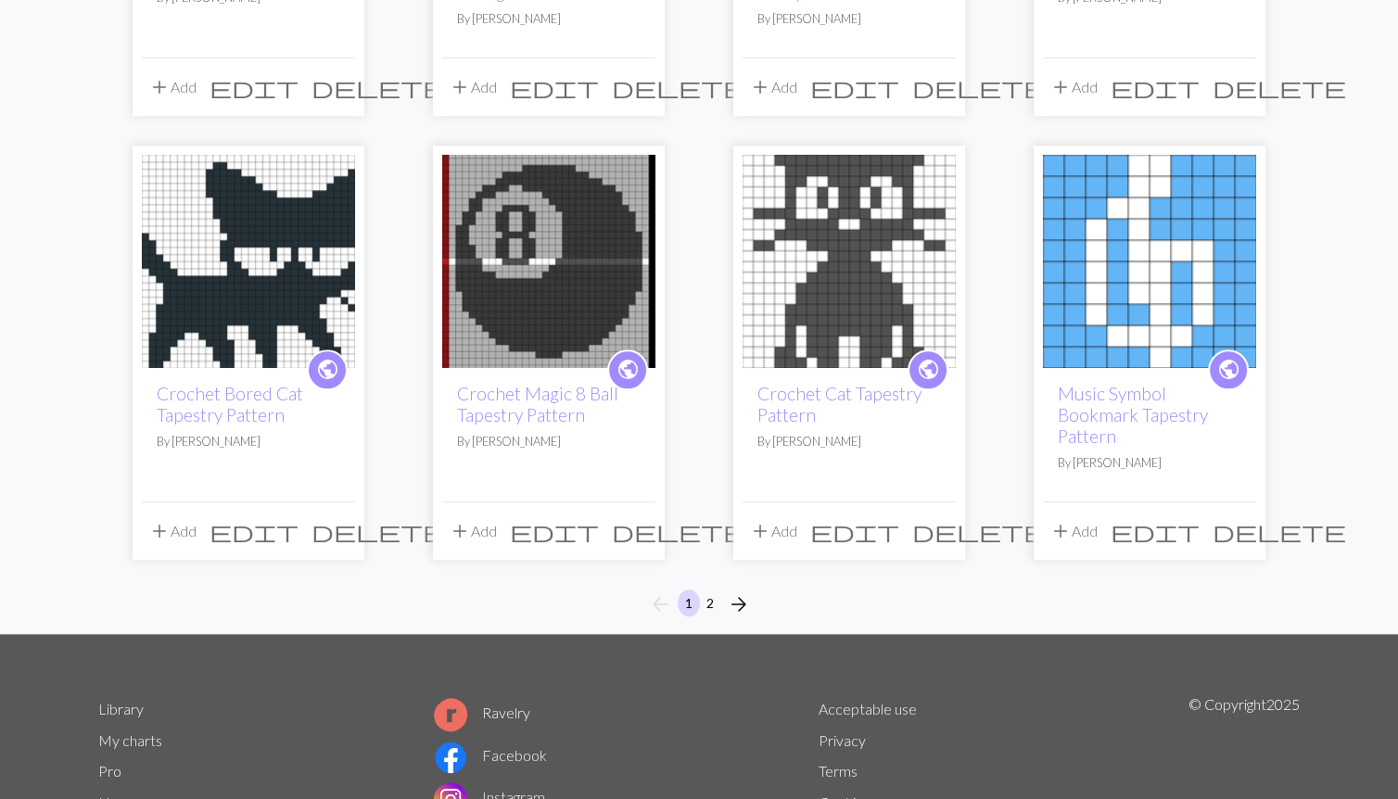
scroll to position [1504, 0]
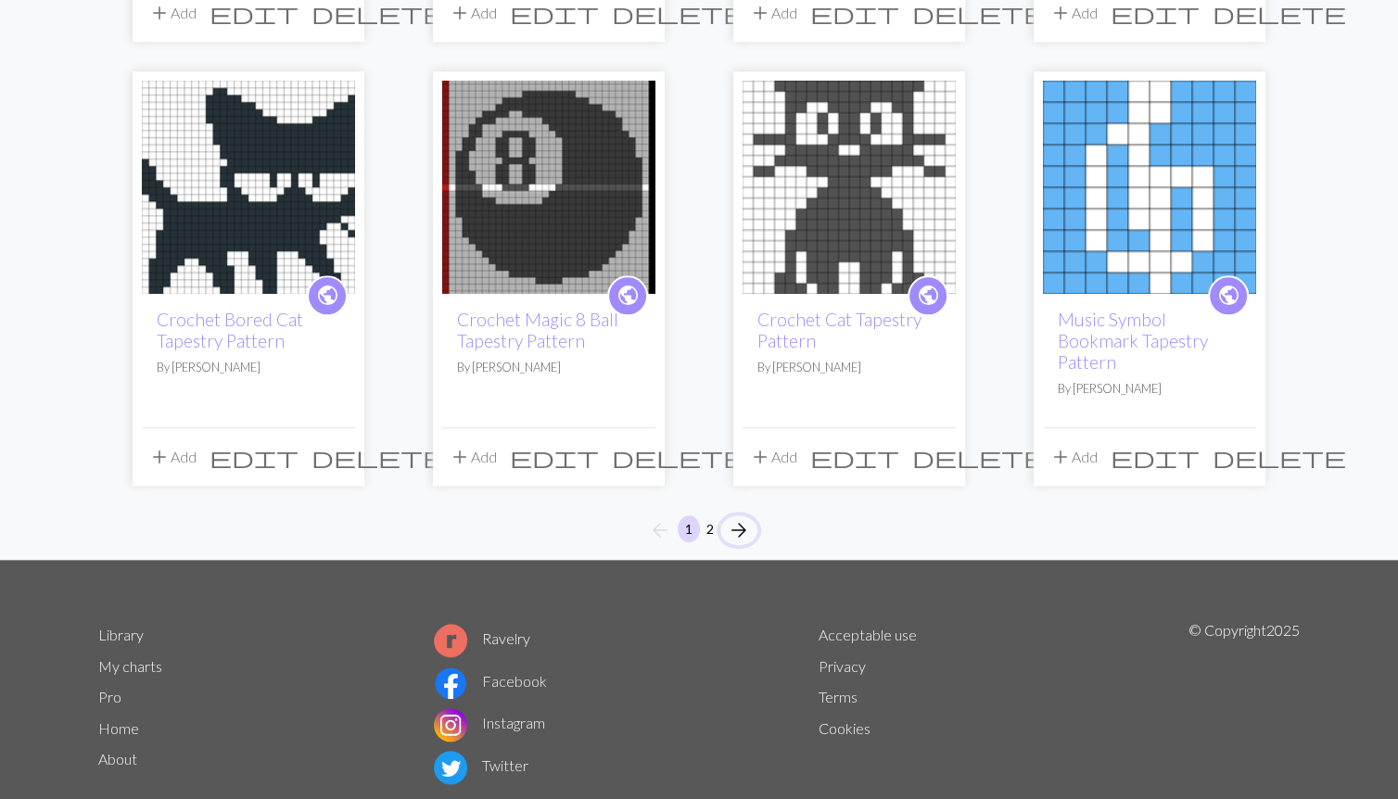
click at [737, 517] on span "arrow_forward" at bounding box center [739, 530] width 22 height 26
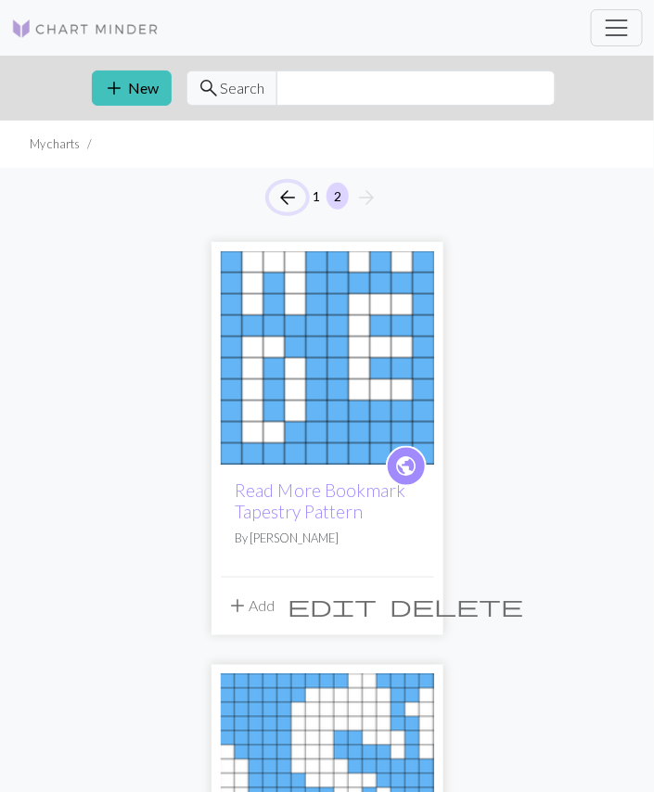
click at [287, 192] on span "arrow_back" at bounding box center [287, 198] width 22 height 26
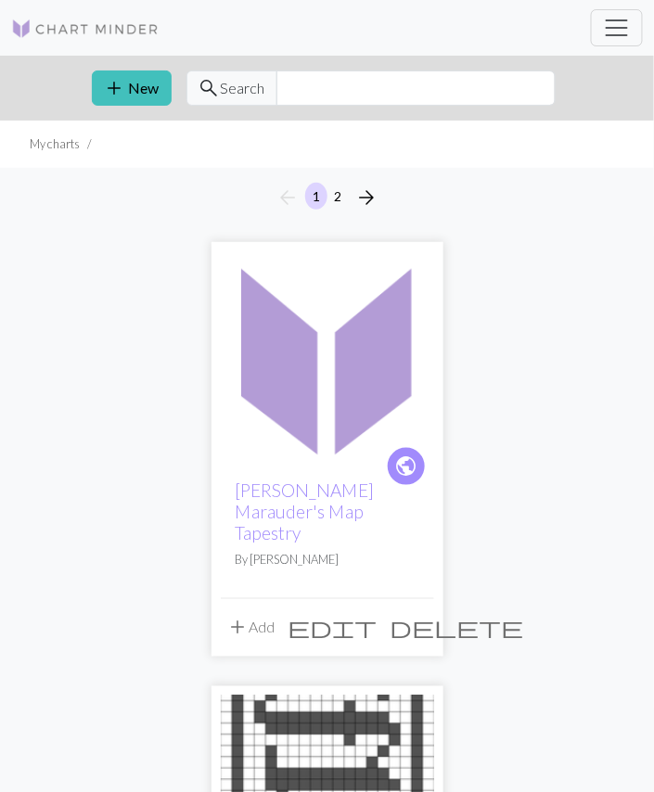
click at [147, 87] on button "add New" at bounding box center [132, 87] width 80 height 35
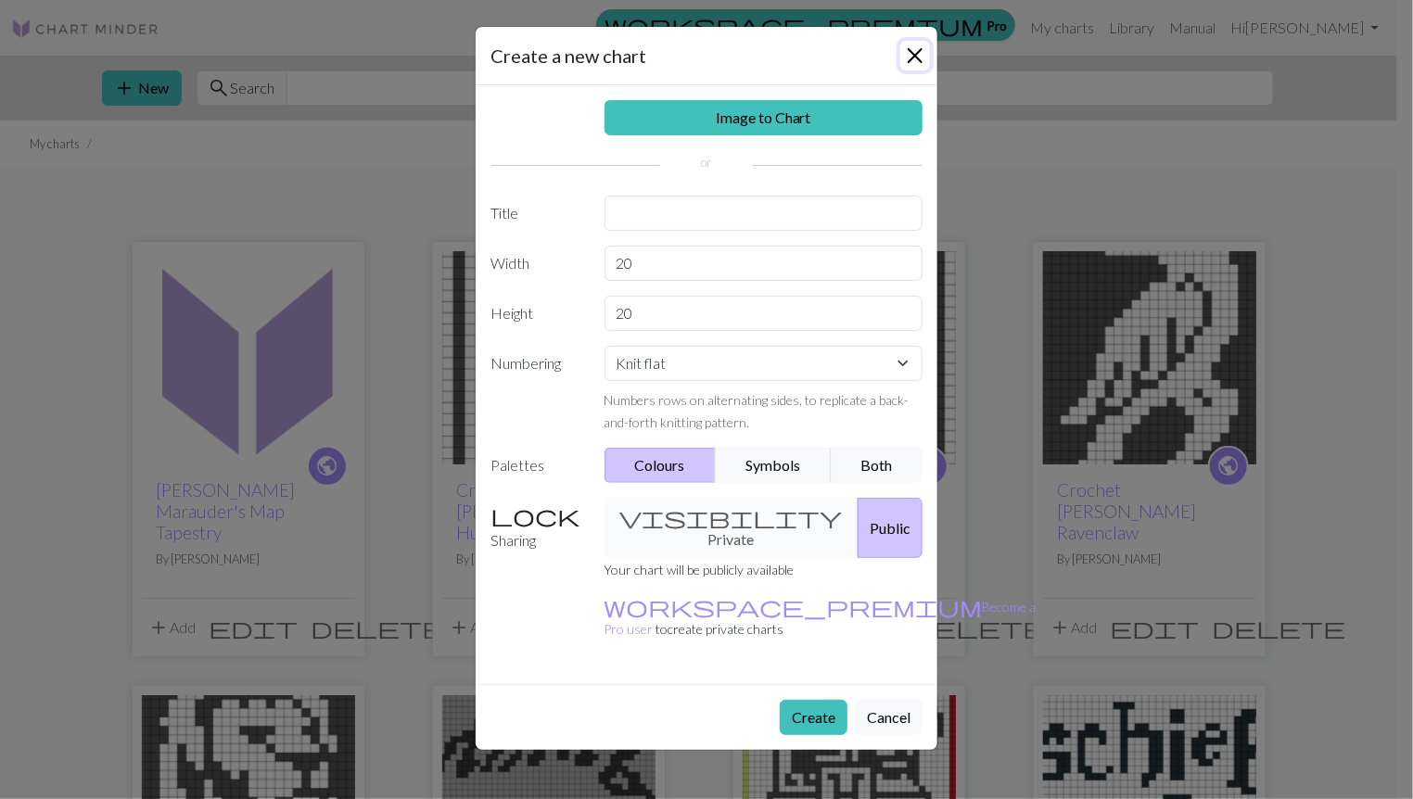
click at [920, 49] on button "Close" at bounding box center [915, 56] width 30 height 30
